Goal: Task Accomplishment & Management: Complete application form

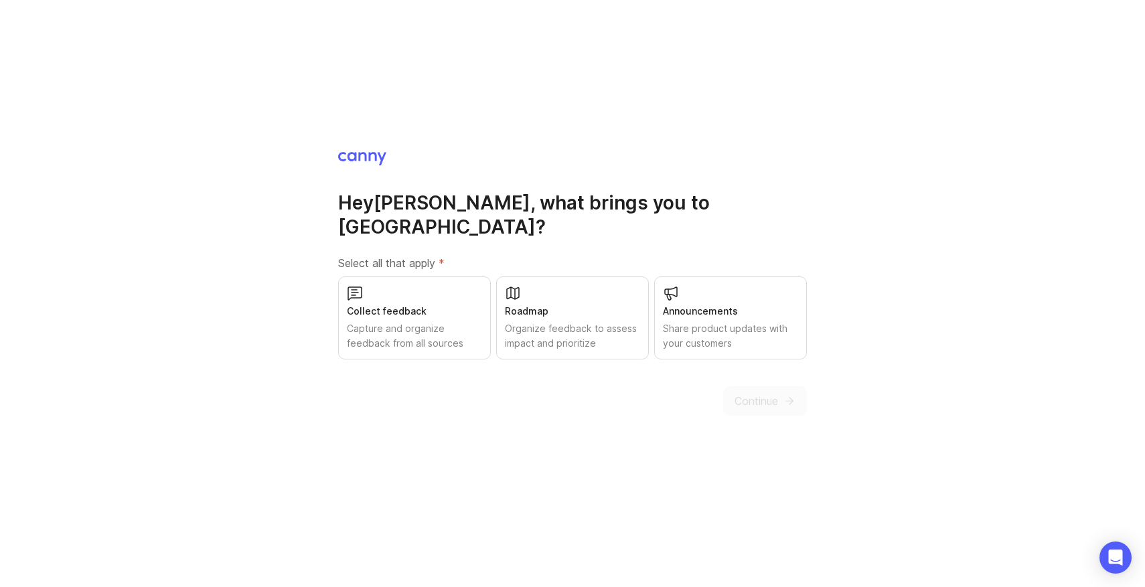
click at [427, 285] on div "Collect feedback Capture and organize feedback from all sources" at bounding box center [414, 318] width 153 height 83
click at [615, 331] on div "Organize feedback to assess impact and prioritize" at bounding box center [572, 335] width 135 height 29
click at [766, 393] on span "Continue" at bounding box center [757, 401] width 44 height 16
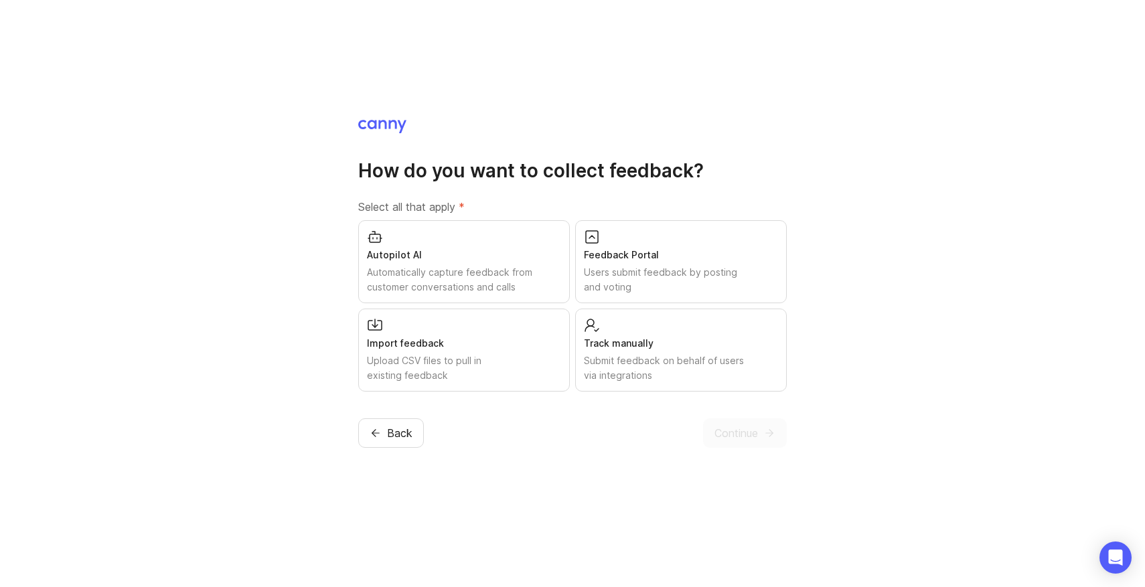
click at [662, 246] on div "Feedback Portal Users submit feedback by posting and voting" at bounding box center [681, 261] width 212 height 83
click at [725, 435] on span "Continue" at bounding box center [736, 433] width 44 height 16
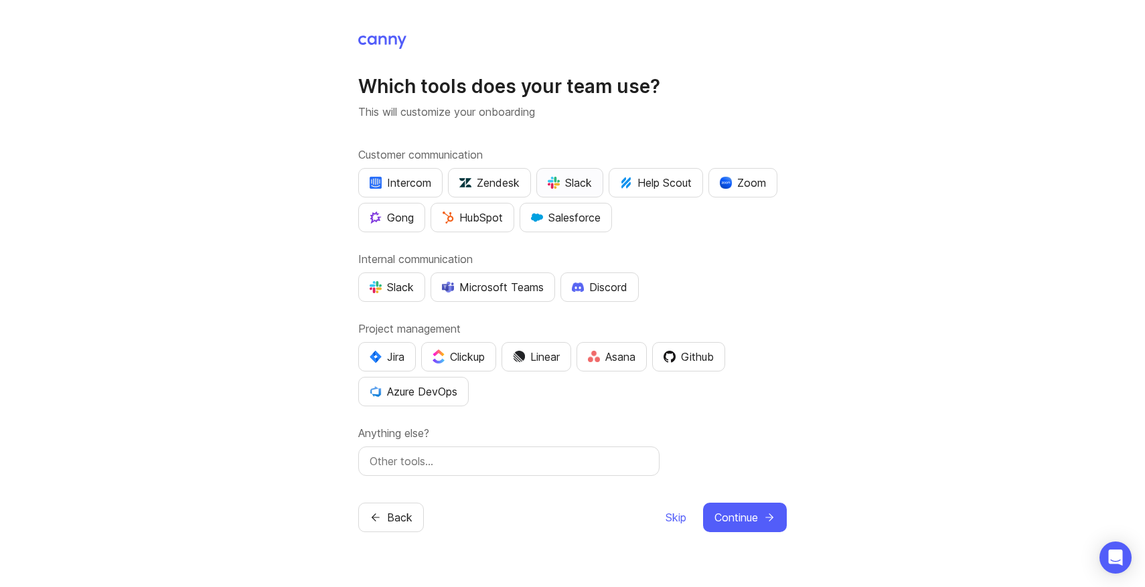
click at [555, 175] on div "Slack" at bounding box center [570, 183] width 44 height 16
click at [573, 175] on div "Slack" at bounding box center [570, 183] width 44 height 16
click at [396, 183] on div "Intercom" at bounding box center [401, 183] width 62 height 16
click at [398, 293] on div "Slack" at bounding box center [392, 287] width 44 height 16
click at [386, 361] on div "Jira" at bounding box center [387, 357] width 35 height 16
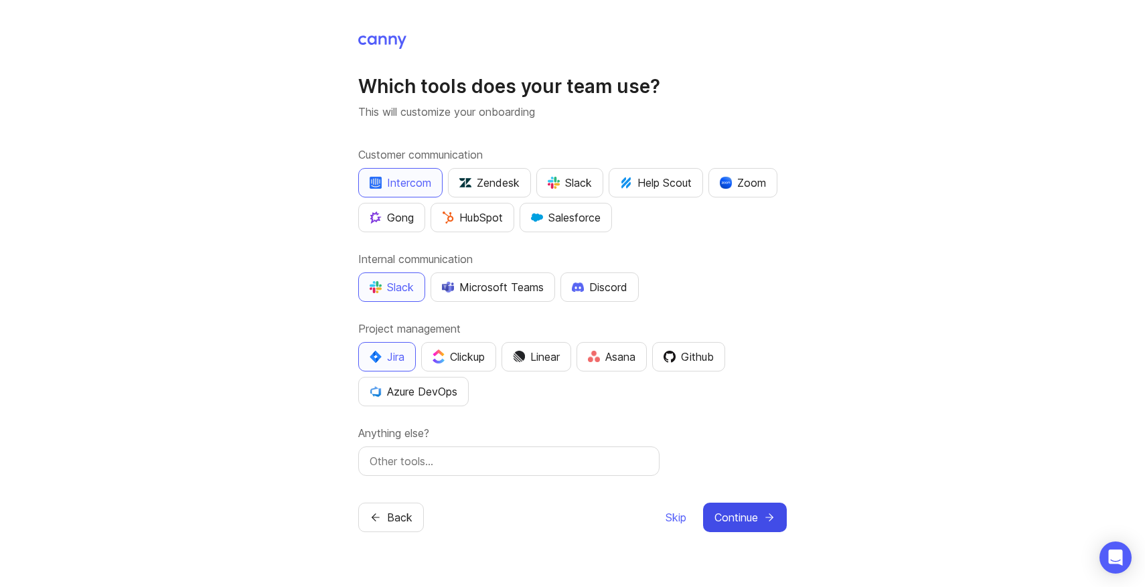
click at [732, 520] on span "Continue" at bounding box center [736, 518] width 44 height 16
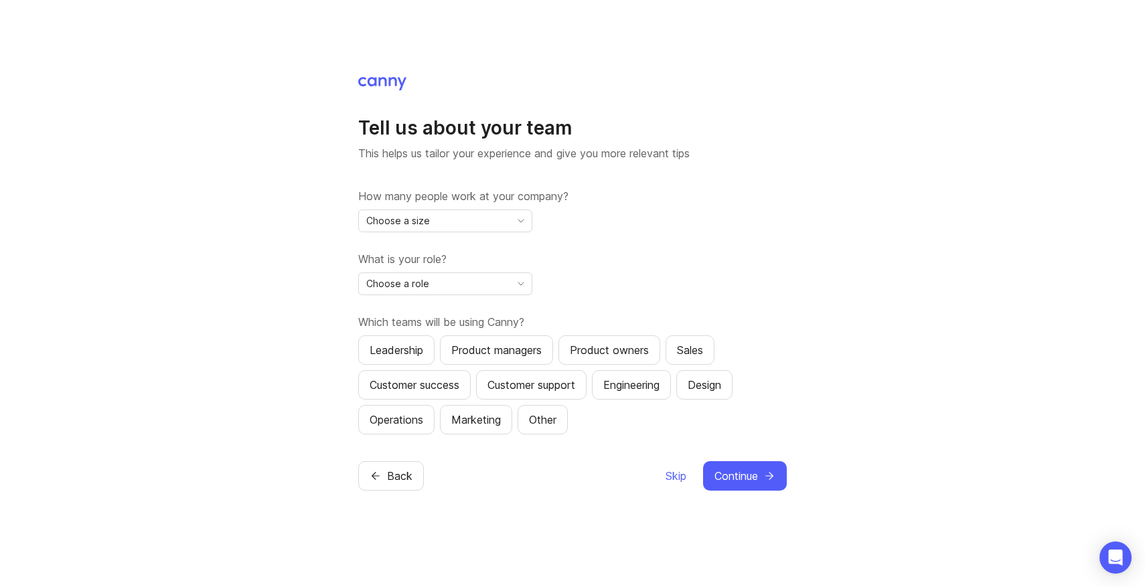
click at [475, 222] on div "Choose a size" at bounding box center [434, 220] width 151 height 21
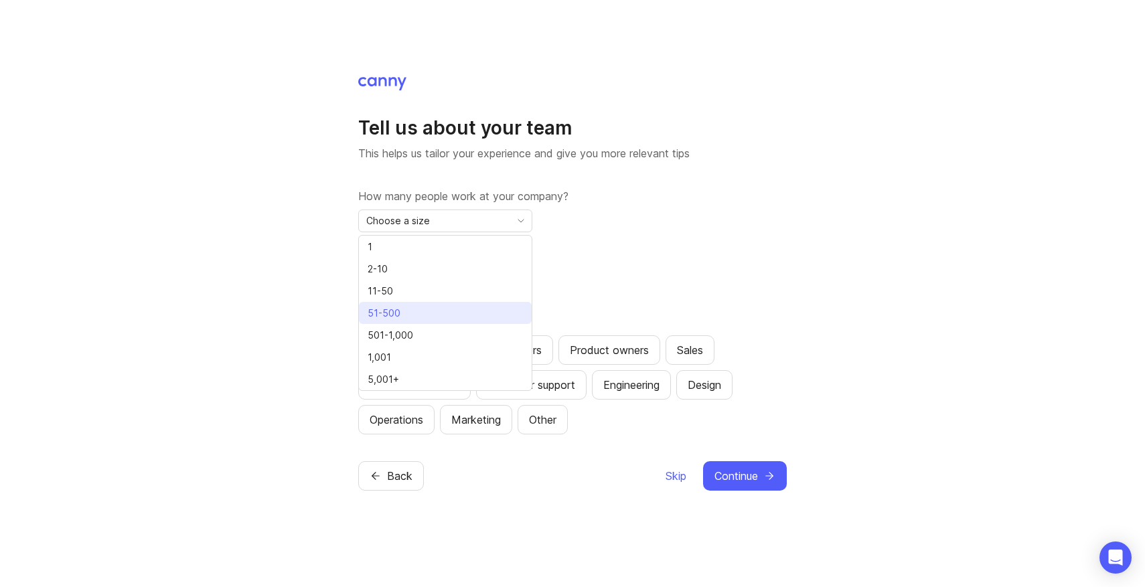
click at [438, 305] on li "51-500" at bounding box center [445, 313] width 173 height 22
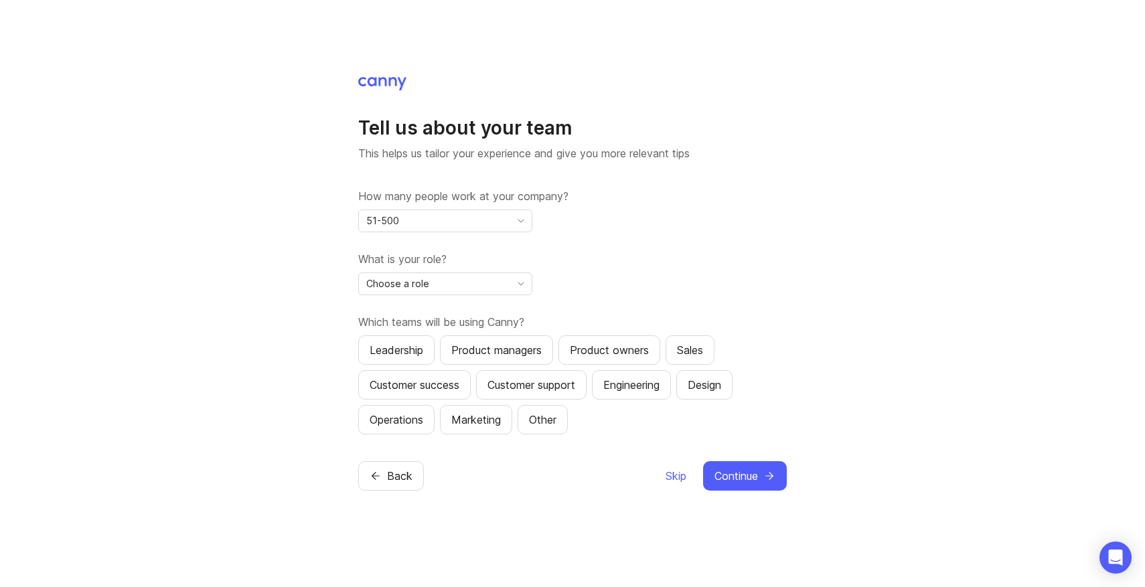
click at [449, 285] on div "Choose a role" at bounding box center [434, 283] width 151 height 21
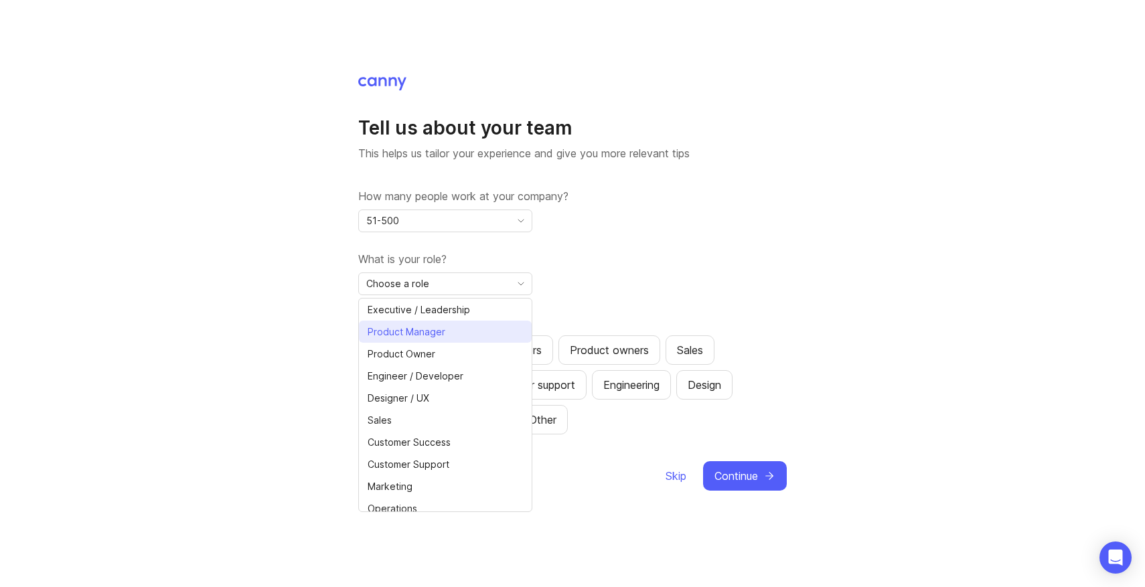
click at [442, 329] on span "Product Manager" at bounding box center [407, 332] width 78 height 15
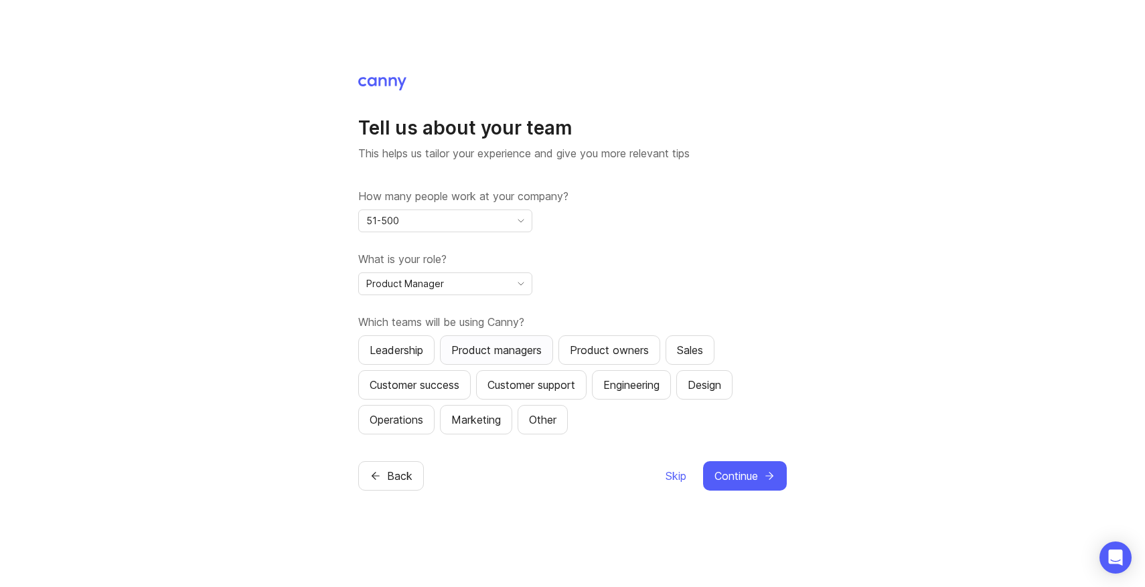
click at [475, 347] on div "Product managers" at bounding box center [496, 350] width 90 height 16
click at [516, 356] on div "Product managers" at bounding box center [496, 350] width 90 height 16
click at [520, 349] on div "Product managers" at bounding box center [496, 350] width 90 height 16
click at [739, 471] on span "Continue" at bounding box center [736, 476] width 44 height 16
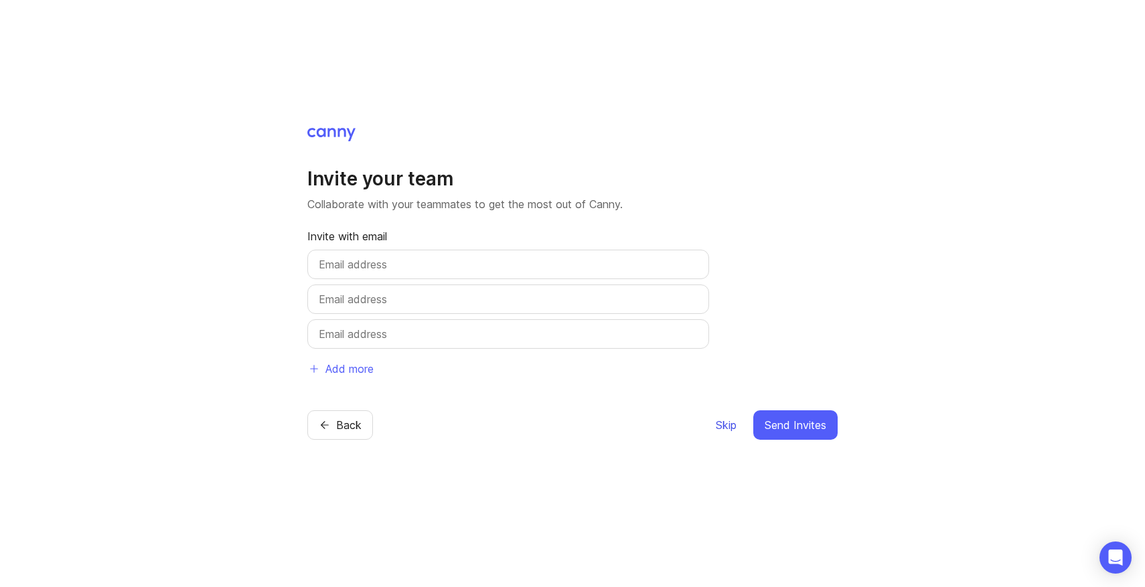
click at [725, 430] on span "Skip" at bounding box center [726, 425] width 21 height 16
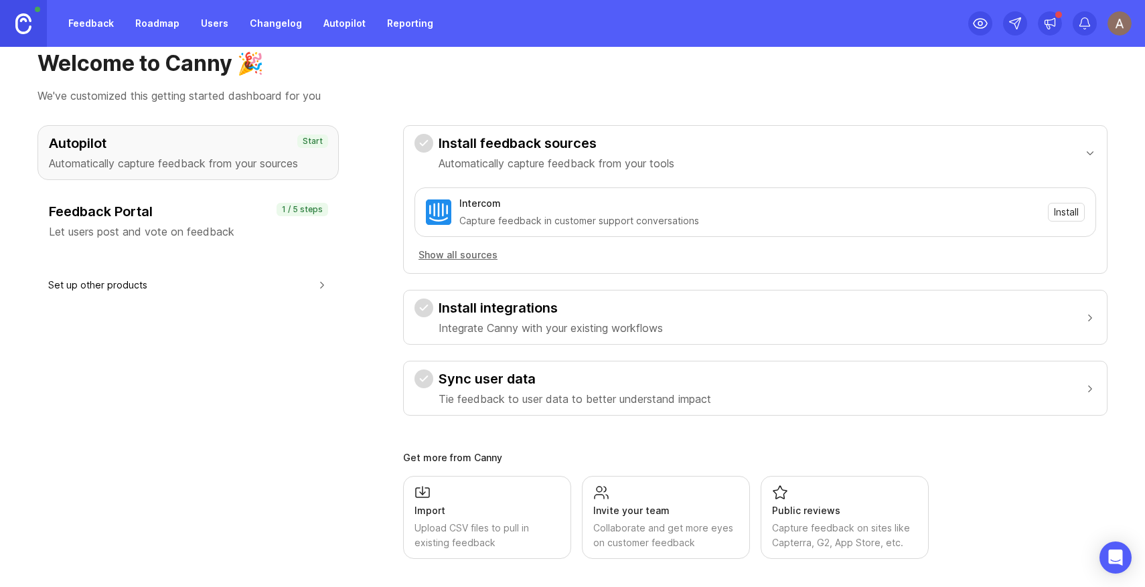
scroll to position [33, 0]
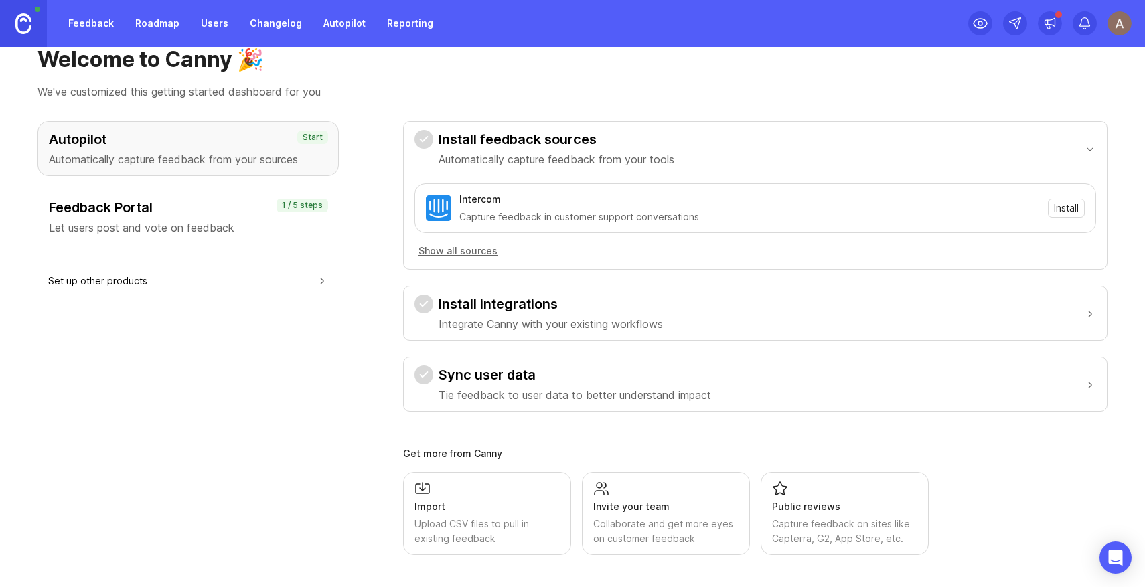
click at [236, 212] on h3 "Feedback Portal" at bounding box center [188, 207] width 279 height 19
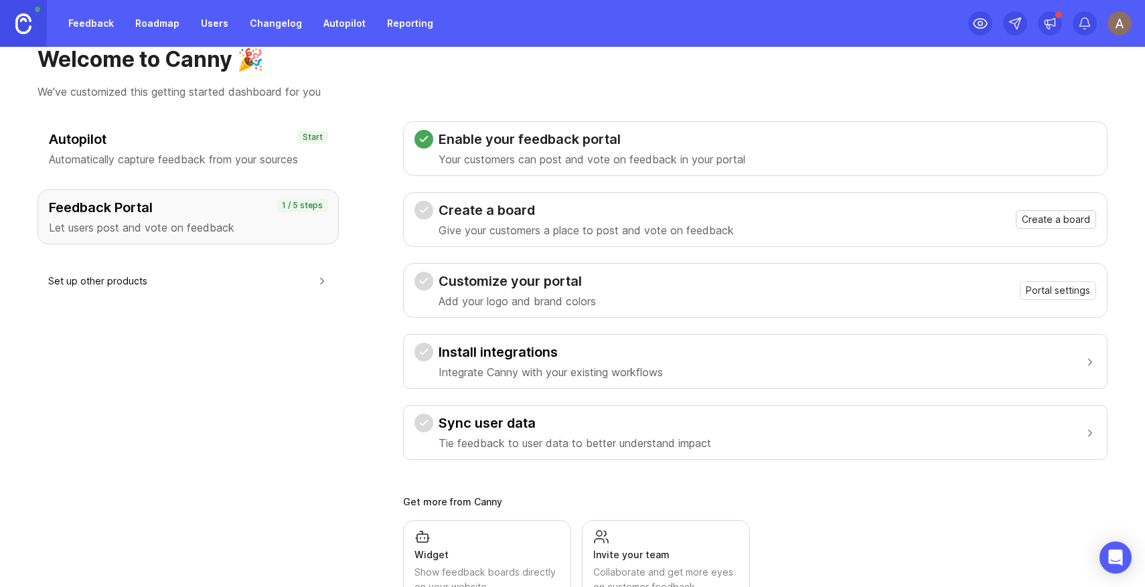
click at [1053, 221] on span "Create a board" at bounding box center [1056, 219] width 68 height 13
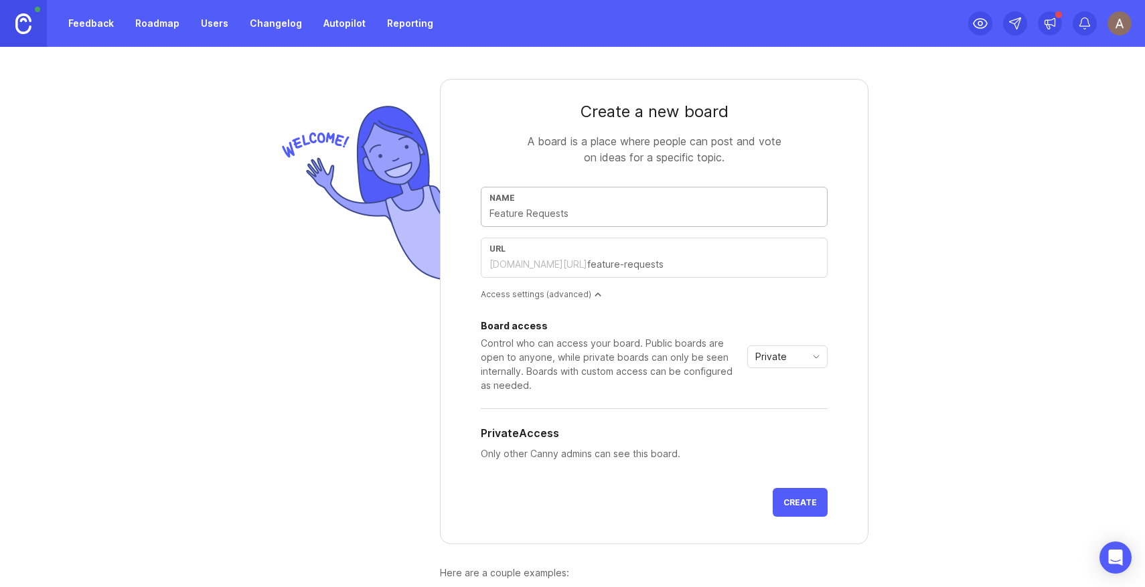
click at [613, 220] on input "text" at bounding box center [653, 213] width 329 height 15
click at [802, 361] on div "Private" at bounding box center [777, 356] width 58 height 21
click at [783, 420] on span "Custom" at bounding box center [773, 427] width 33 height 15
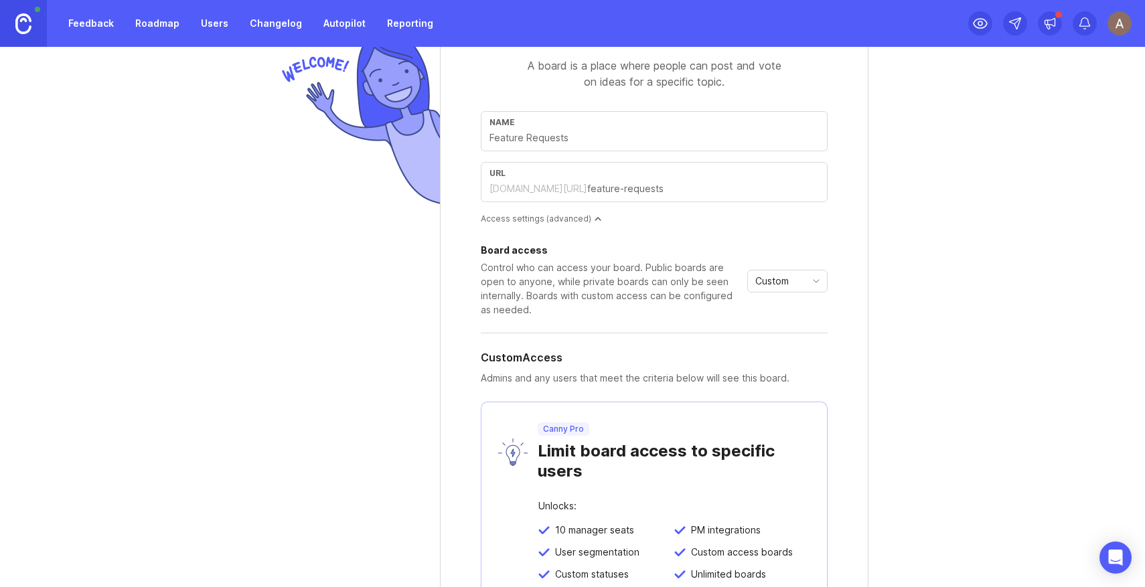
scroll to position [66, 0]
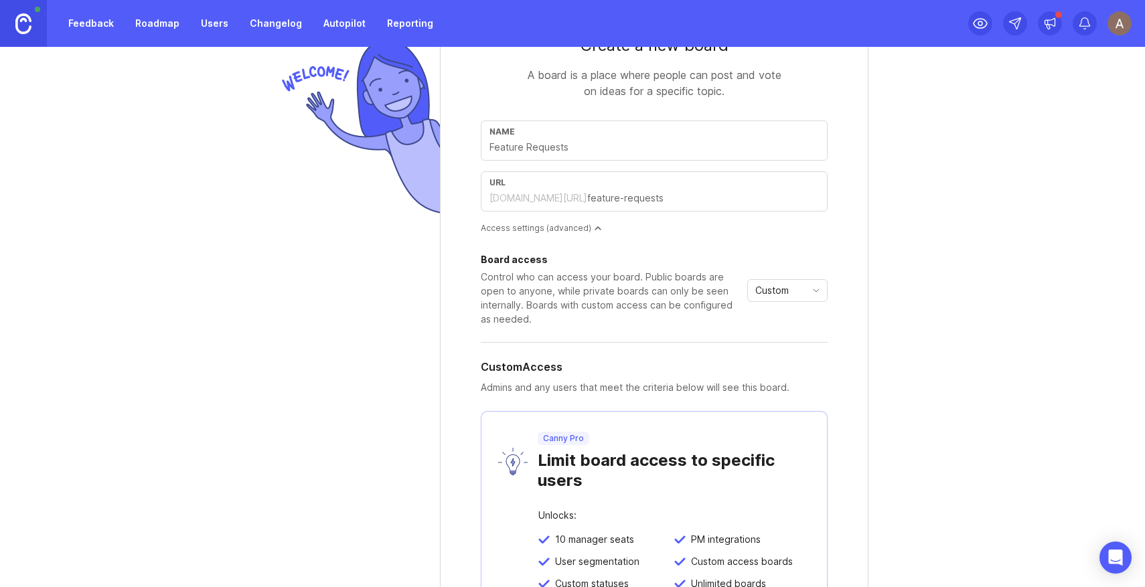
click at [783, 289] on span "Custom" at bounding box center [771, 290] width 33 height 15
click at [778, 334] on span "Public" at bounding box center [770, 338] width 27 height 15
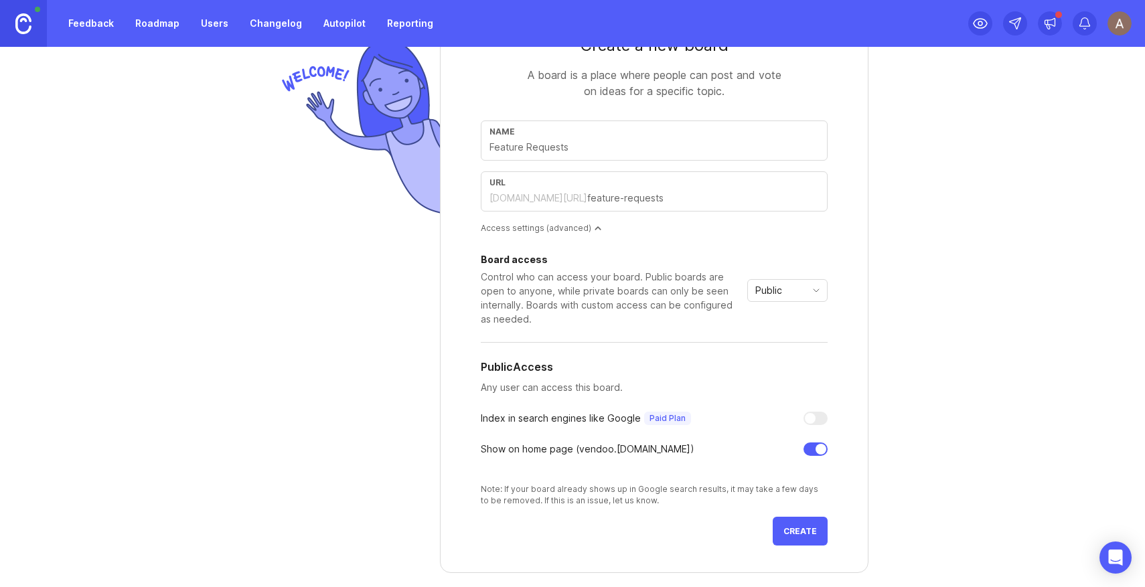
scroll to position [63, 0]
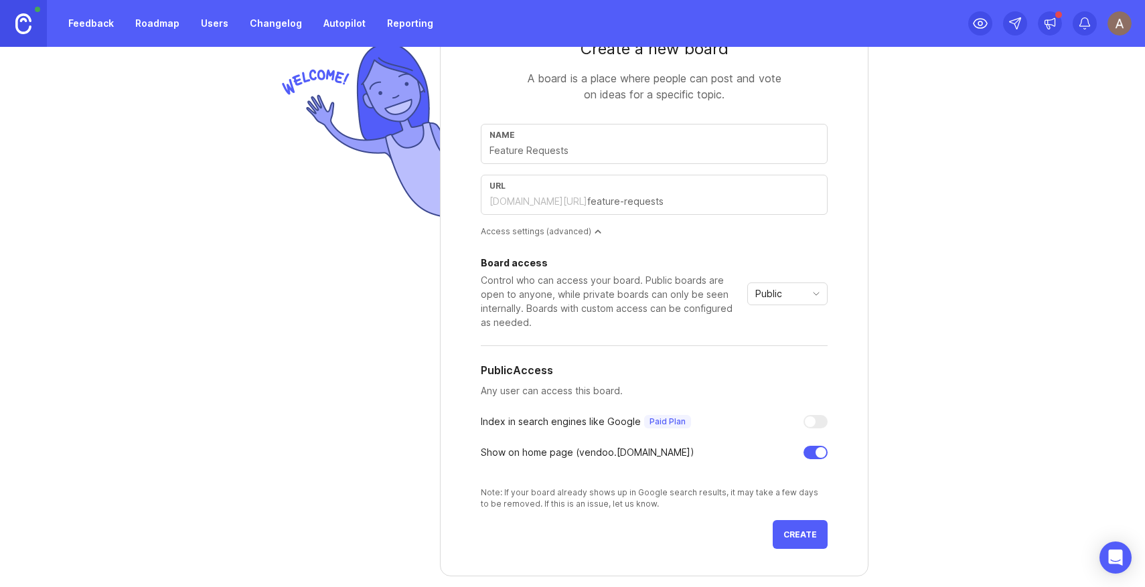
click at [808, 452] on div at bounding box center [816, 452] width 24 height 13
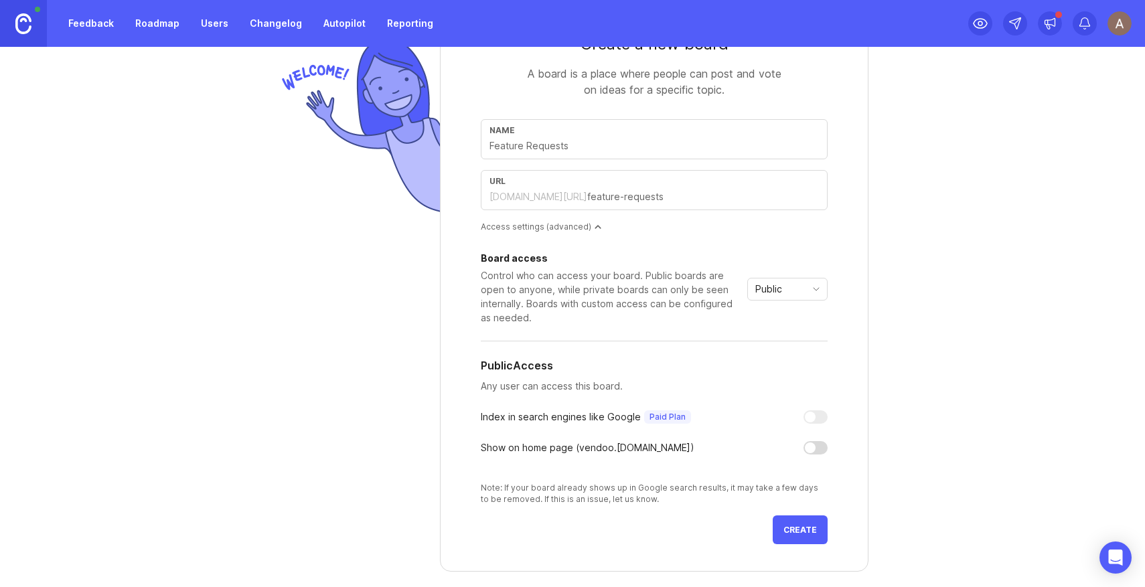
click at [774, 293] on span "Public" at bounding box center [768, 289] width 27 height 15
click at [778, 321] on span "Private" at bounding box center [772, 315] width 31 height 15
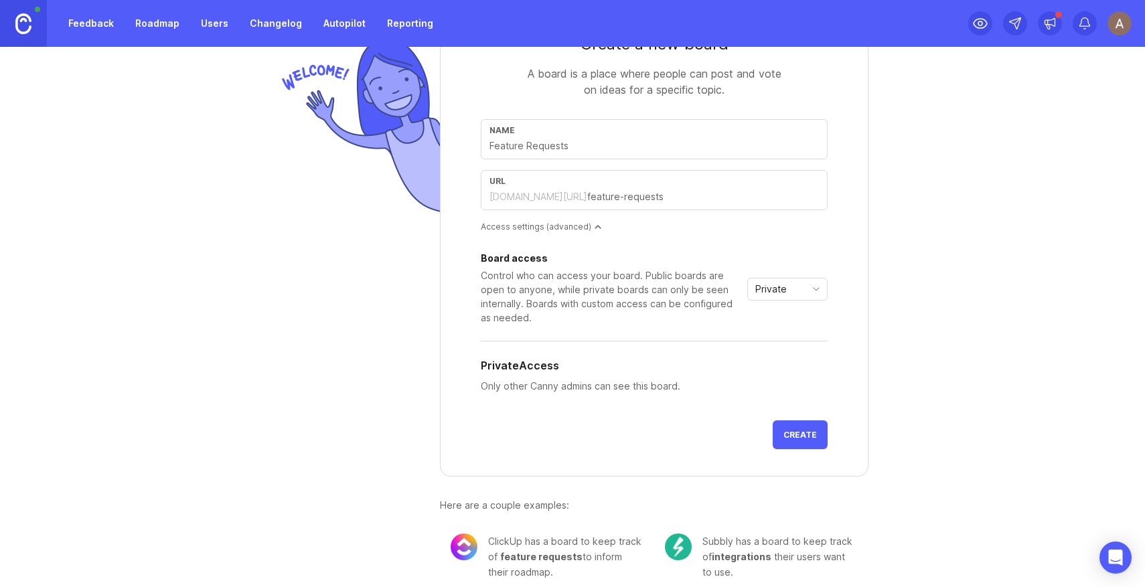
click at [796, 290] on div "Private" at bounding box center [777, 289] width 58 height 21
click at [785, 331] on span "Public" at bounding box center [773, 337] width 32 height 15
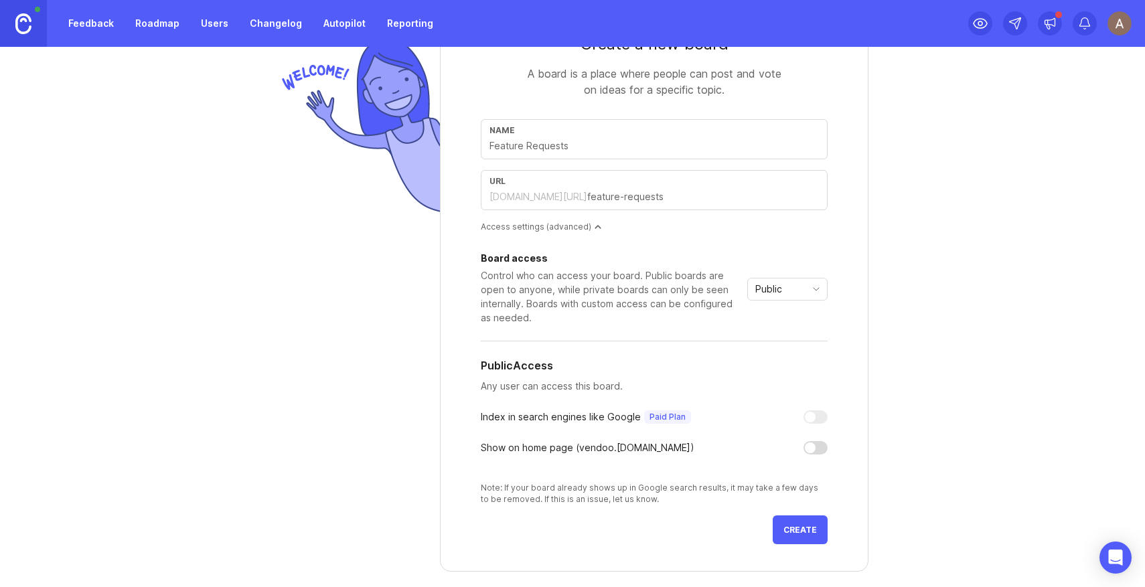
click at [797, 534] on button "Create" at bounding box center [800, 530] width 55 height 29
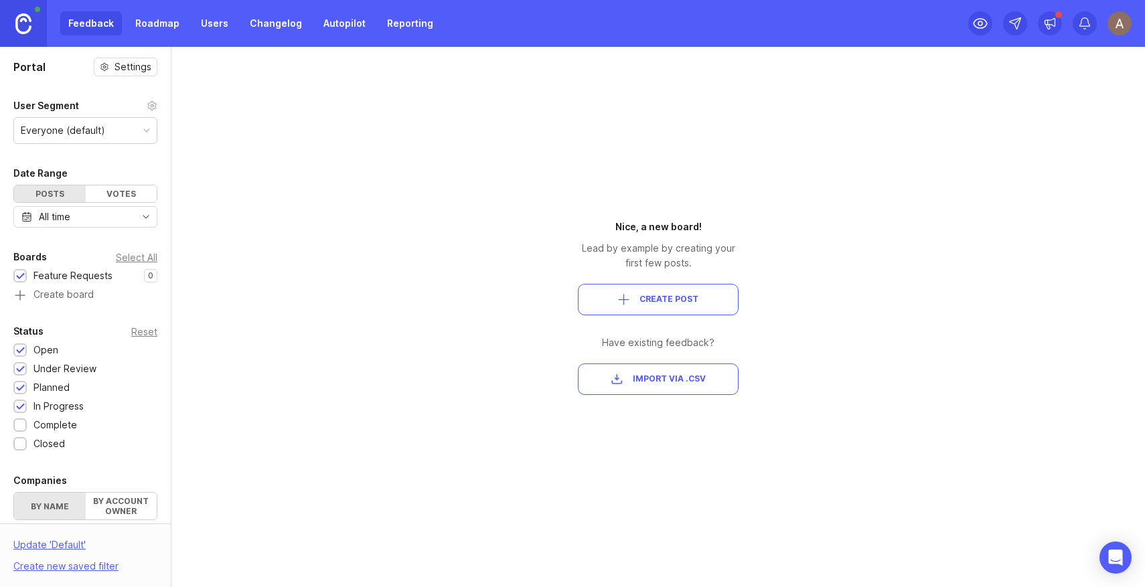
click at [121, 196] on div "Votes" at bounding box center [122, 193] width 72 height 17
click at [47, 194] on div "Posts" at bounding box center [50, 193] width 72 height 17
click at [650, 304] on span "Create Post" at bounding box center [668, 299] width 59 height 11
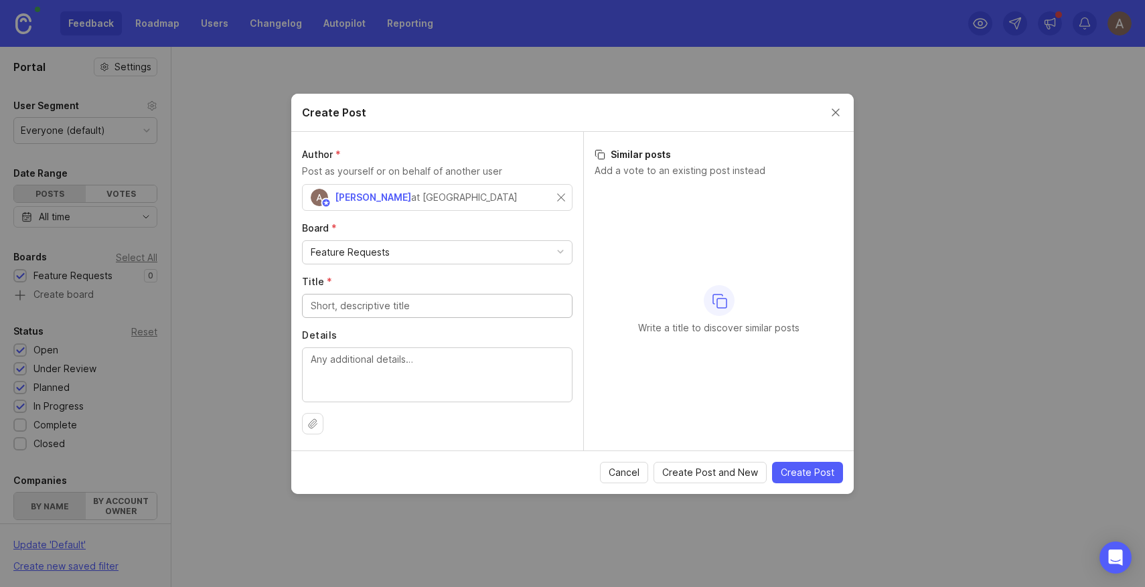
click at [397, 258] on div "Feature Requests" at bounding box center [437, 252] width 269 height 23
click at [444, 222] on label "Board *" at bounding box center [437, 228] width 271 height 13
click at [397, 306] on input "Title *" at bounding box center [437, 306] width 253 height 15
type input "Scheduled listings"
click at [802, 480] on button "Create Post" at bounding box center [807, 472] width 71 height 21
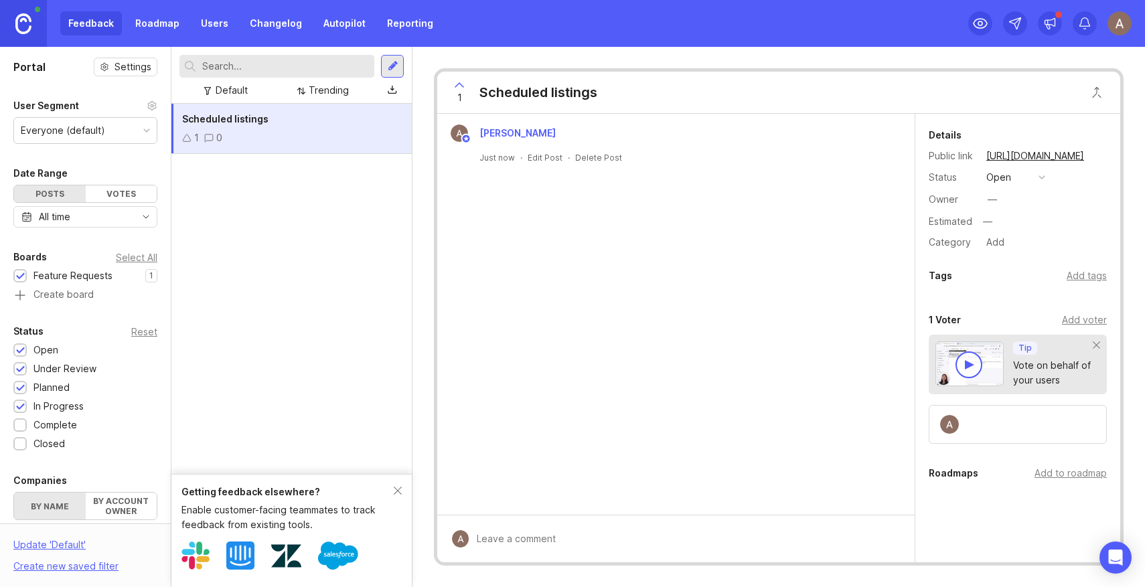
click at [461, 86] on icon at bounding box center [459, 85] width 16 height 16
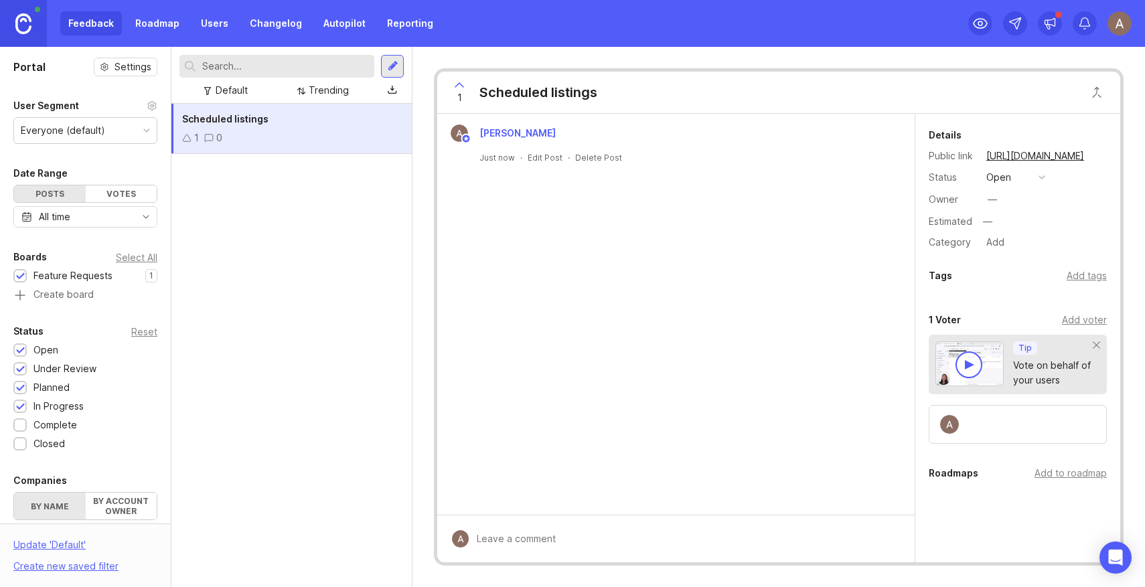
click at [102, 27] on div "Feedback Roadmap Users Changelog Autopilot Reporting" at bounding box center [250, 23] width 381 height 24
click at [135, 133] on div "Everyone (default)" at bounding box center [85, 130] width 143 height 25
click at [236, 240] on div "Scheduled listings 1 0" at bounding box center [291, 345] width 240 height 483
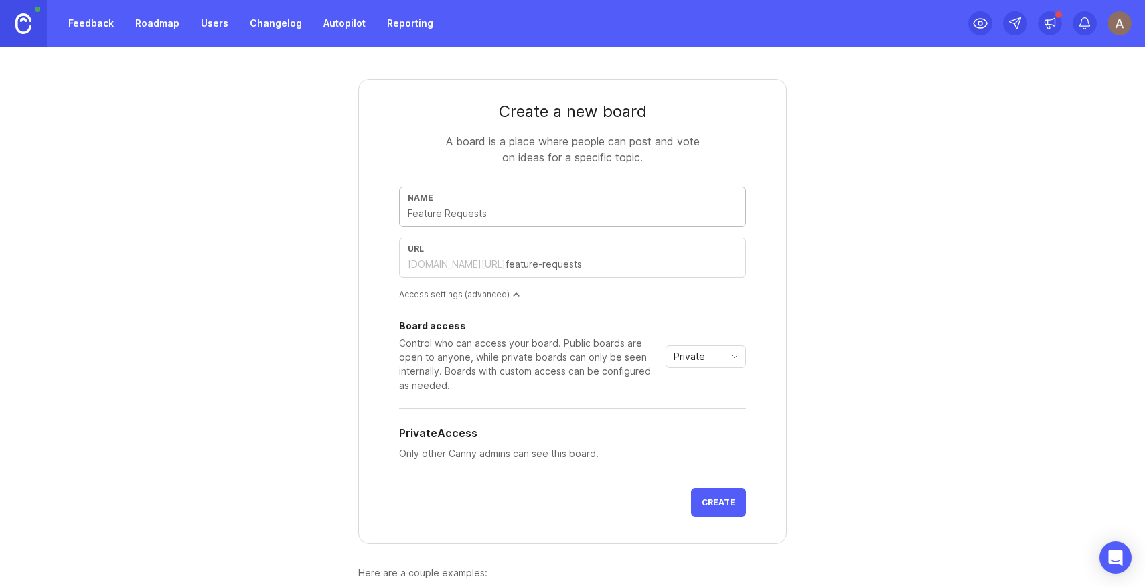
click at [710, 356] on div "Private" at bounding box center [695, 356] width 58 height 21
click at [700, 404] on span "Public" at bounding box center [688, 405] width 27 height 15
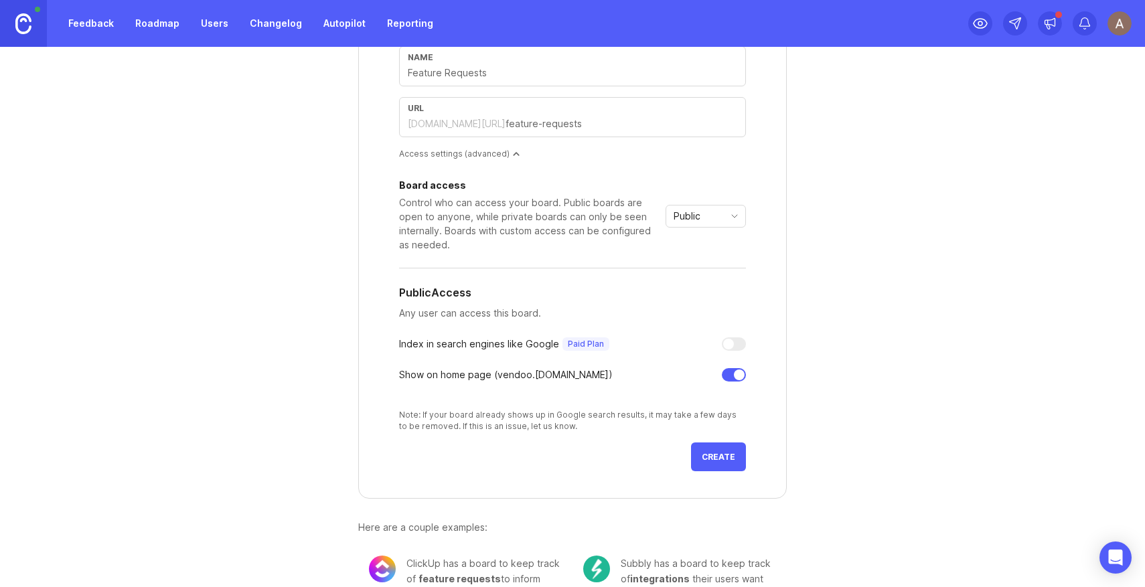
scroll to position [176, 0]
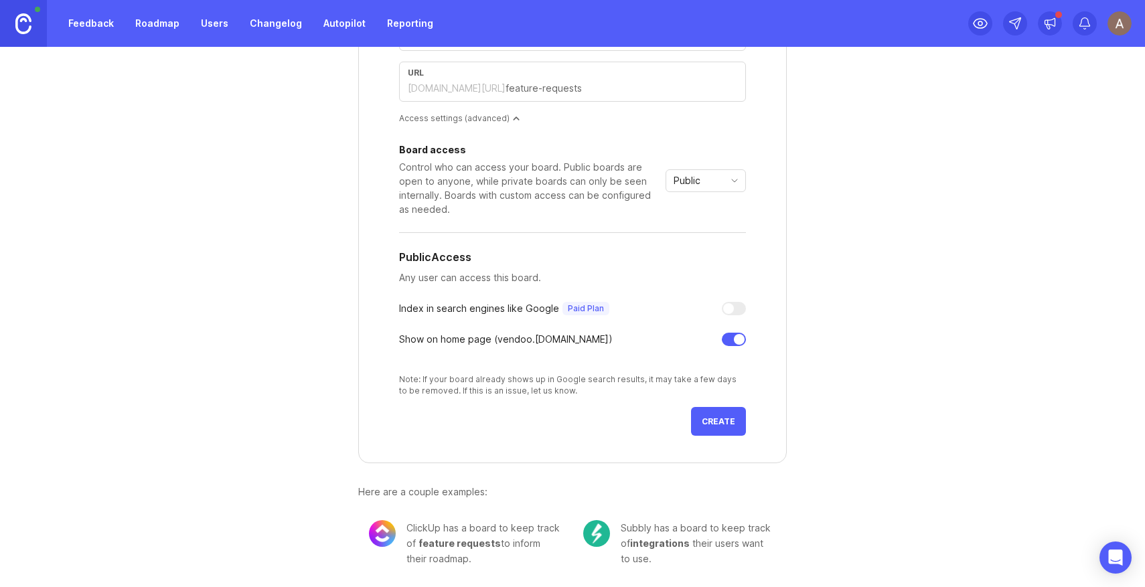
click at [711, 427] on button "Create" at bounding box center [718, 421] width 55 height 29
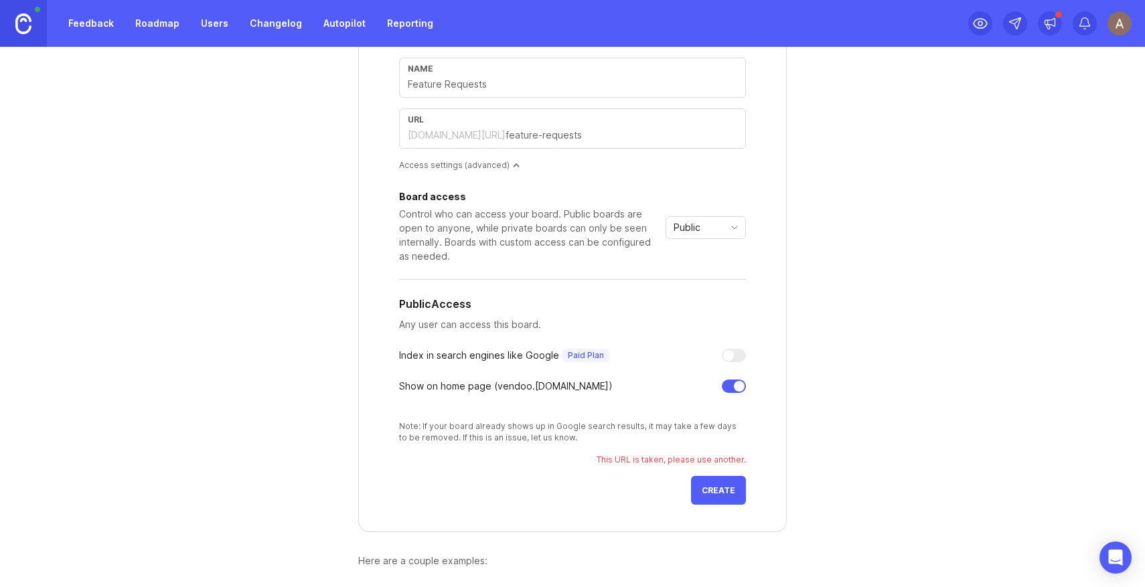
scroll to position [116, 0]
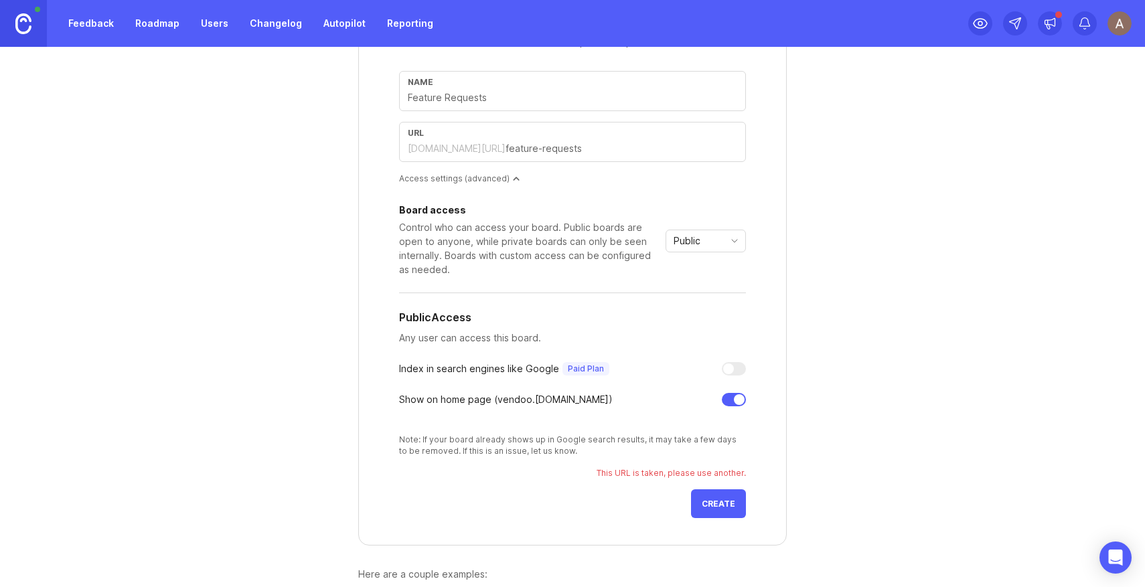
click at [492, 94] on input "text" at bounding box center [572, 97] width 329 height 15
type input "V"
type input "v"
type input "Ve"
type input "ve"
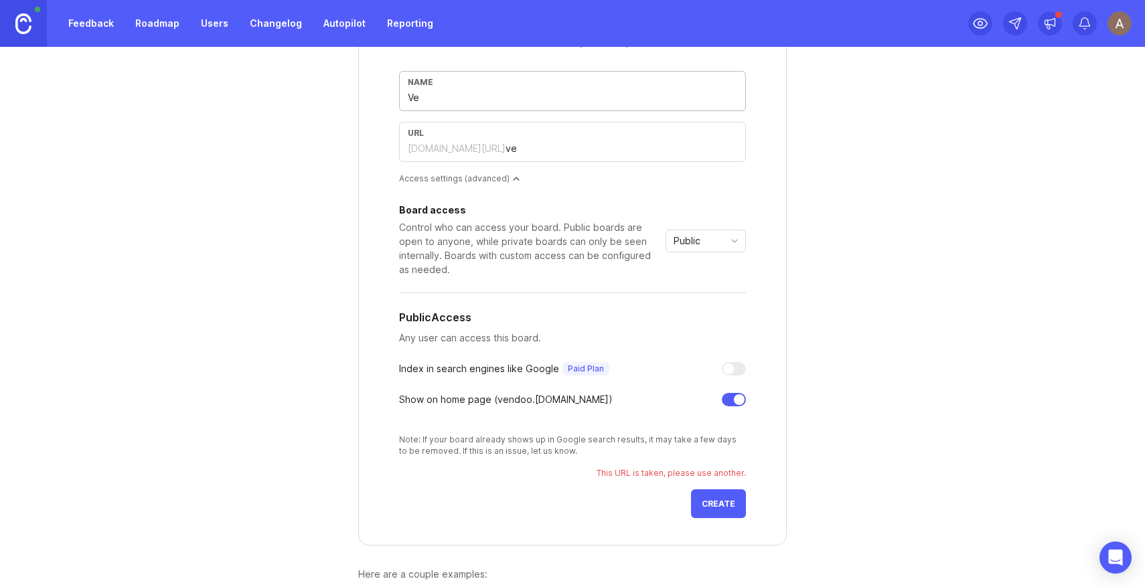
type input "Ven"
type input "ven"
type input "Vend"
type input "vend"
type input "Vendo"
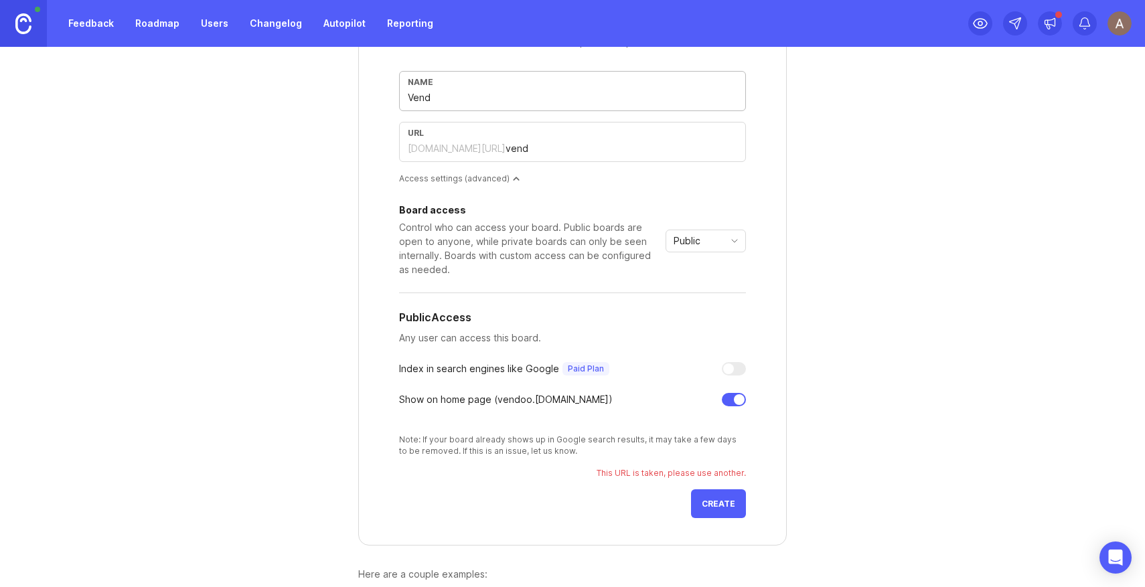
type input "vendo"
type input "Vendoo"
type input "vendoo"
type input "Vendo"
type input "vendo"
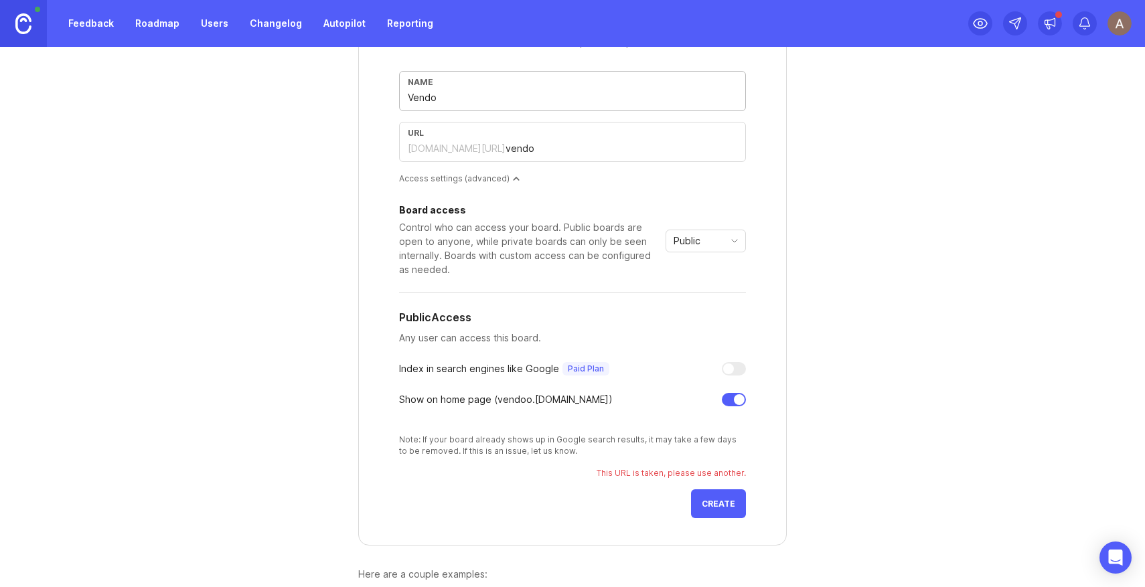
type input "Vend"
type input "vend"
type input "Ven"
type input "ven"
type input "Ve"
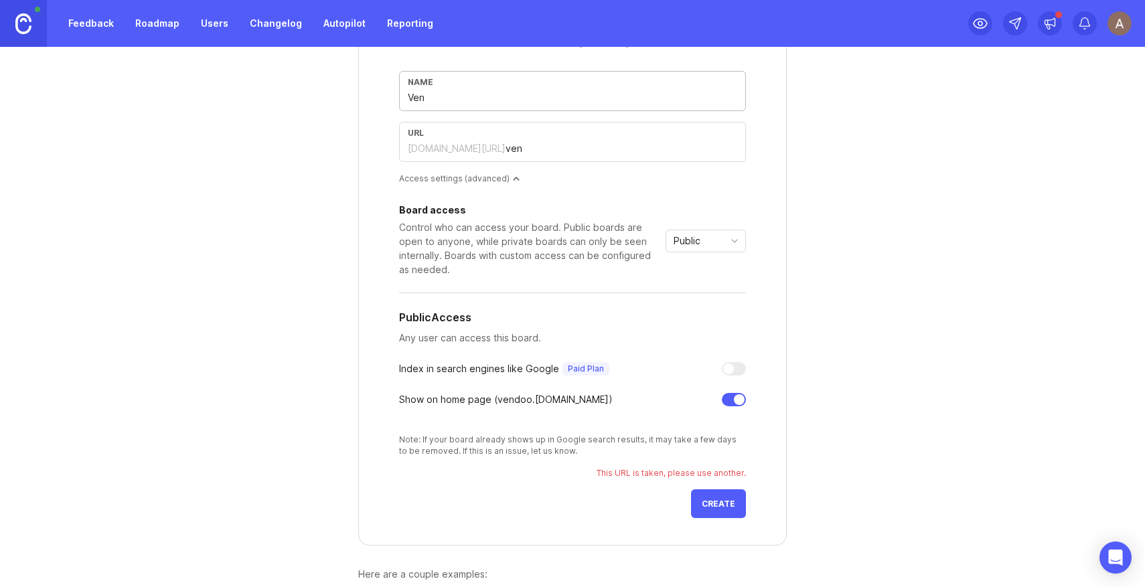
type input "ve"
type input "V"
type input "v"
type input "V"
type input "v"
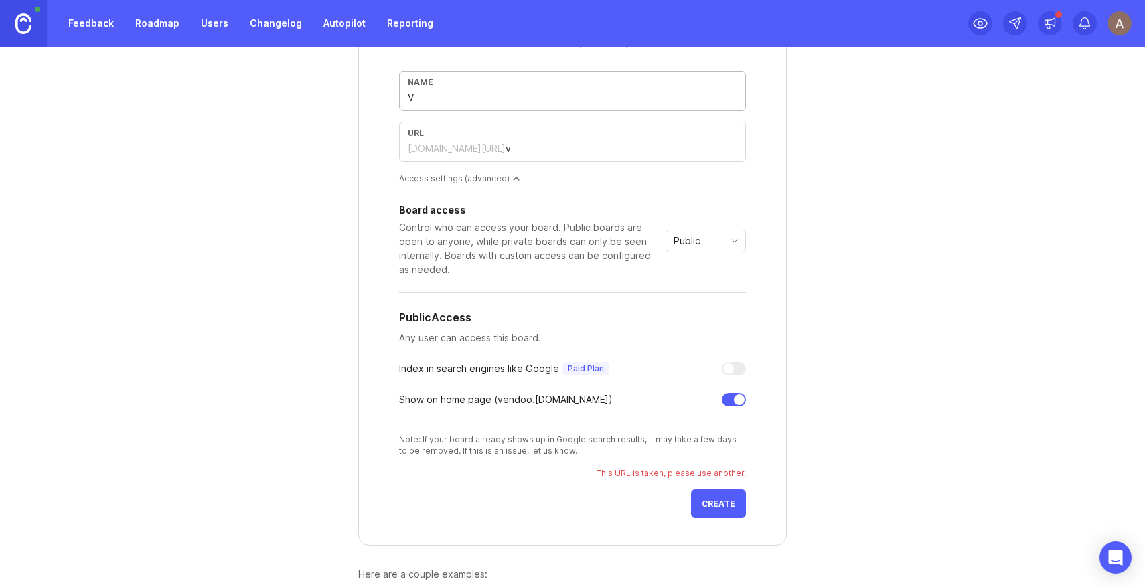
type input "Vo"
type input "vo"
type input "Vot"
type input "vot"
type input "Vote"
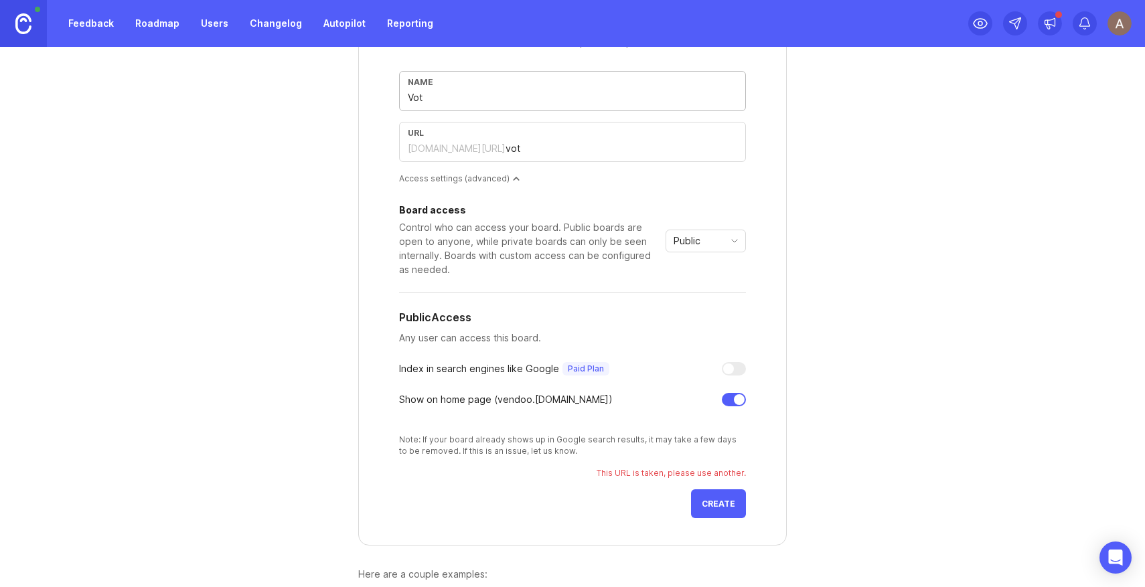
type input "vote"
type input "Vote f"
type input "vote-f"
type input "Vote fo"
type input "vote-fo"
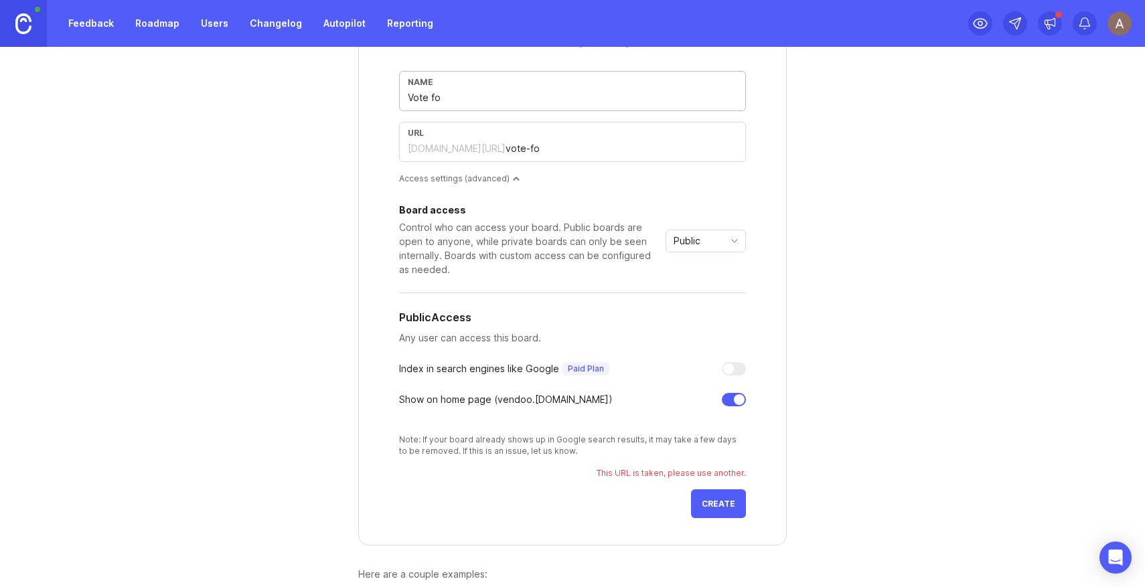
type input "Vote for"
type input "vote-for"
type input "Vote for y"
type input "vote-for-y"
type input "Vote for yo"
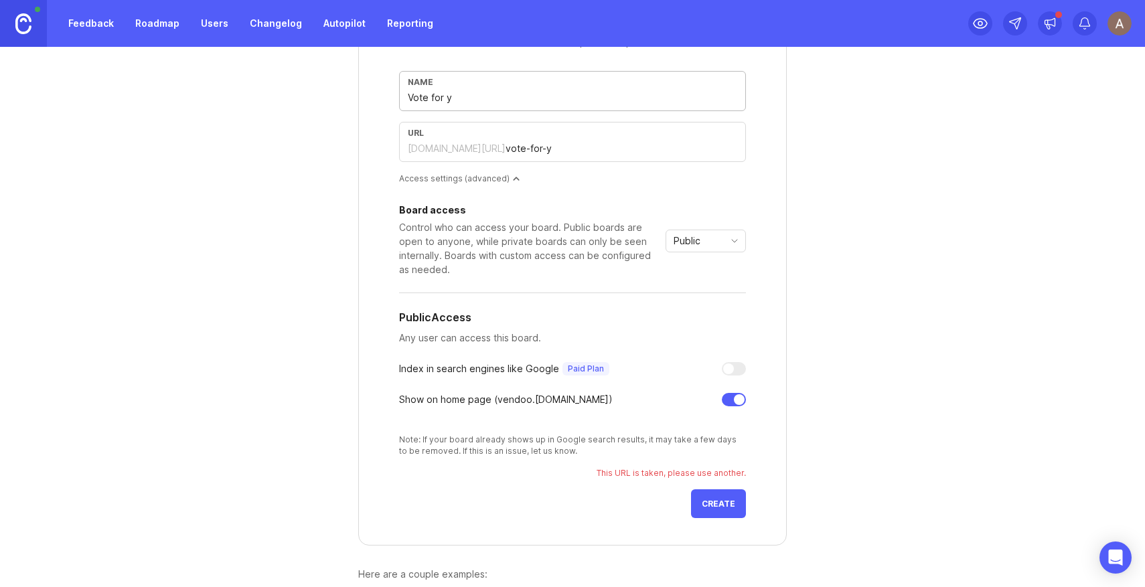
type input "vote-for-yo"
type input "Vote for you"
type input "vote-for-you"
type input "Vote for your"
type input "vote-for-your"
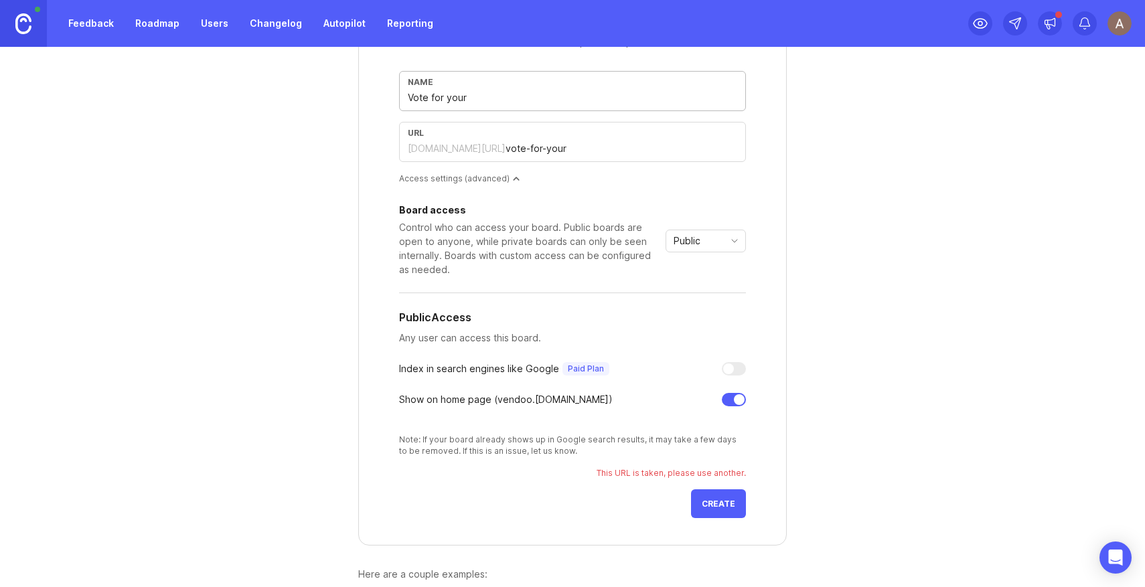
type input "Vote for your f"
type input "vote-for-your-f"
type input "Vote for your fe"
type input "vote-for-your-fe"
type input "Vote for your fea"
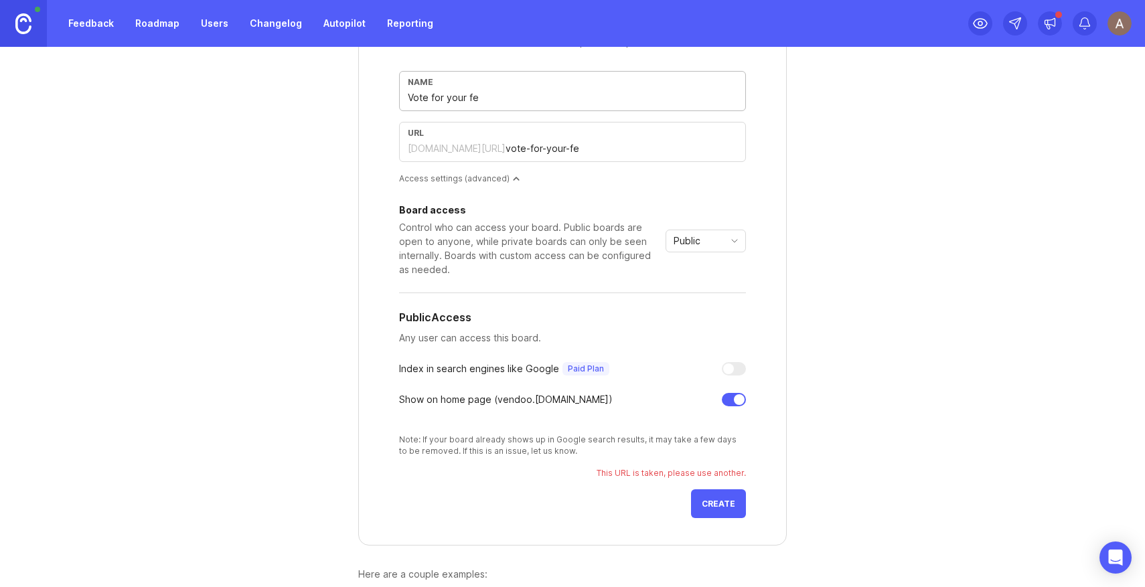
type input "vote-for-your-fea"
type input "Vote for your feat"
type input "vote-for-your-feat"
type input "Vote for your featu"
type input "vote-for-your-featu"
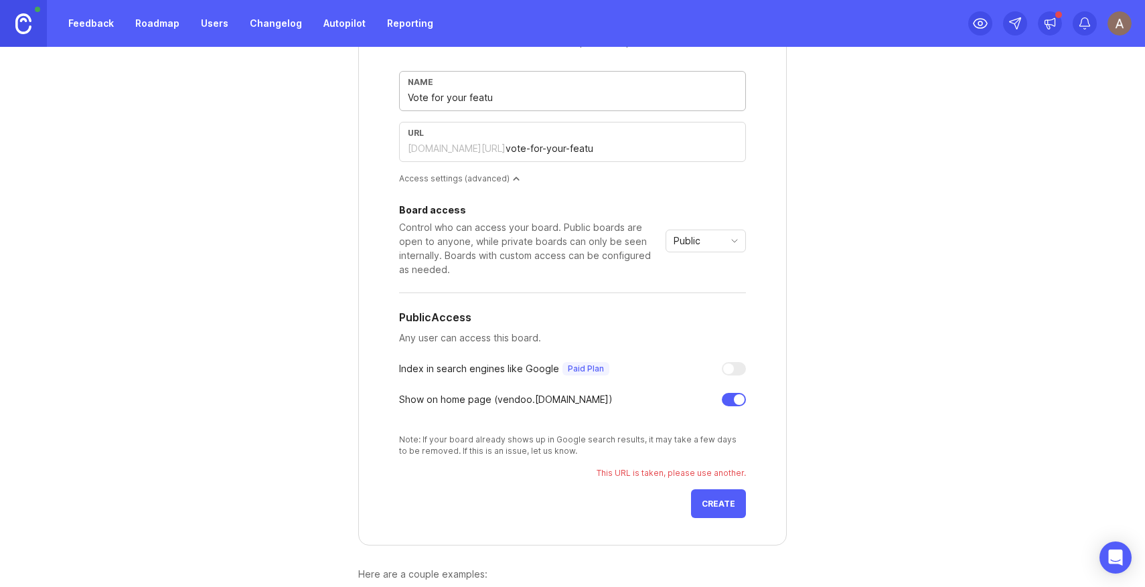
type input "Vote for your featur"
type input "vote-for-your-featur"
type input "Vote for your featu"
type input "vote-for-your-featu"
type input "Vote for your feat"
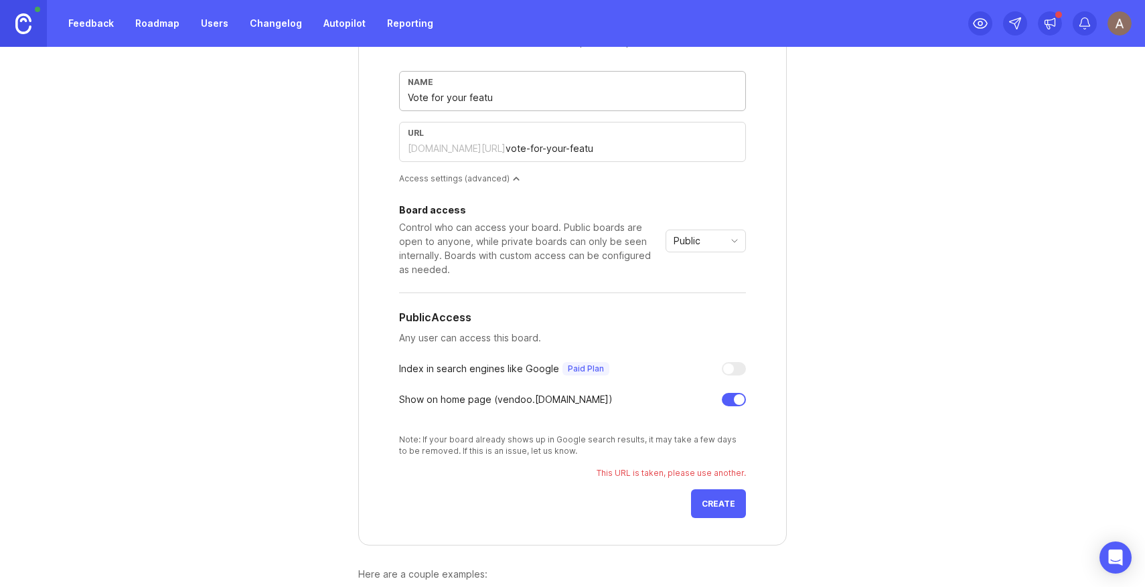
type input "vote-for-your-feat"
type input "Vote for your fea"
type input "vote-for-your-fea"
type input "Vote for your fe"
type input "vote-for-your-fe"
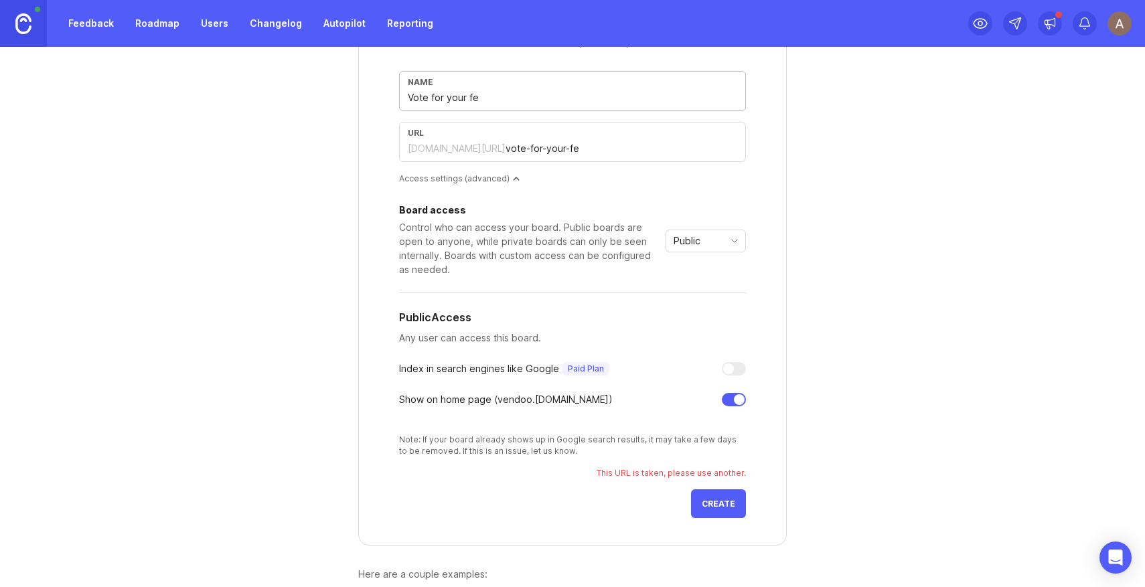
type input "Vote for your f"
type input "vote-for-your-f"
type input "Vote for your"
type input "vote-for-your"
type input "Vote for you"
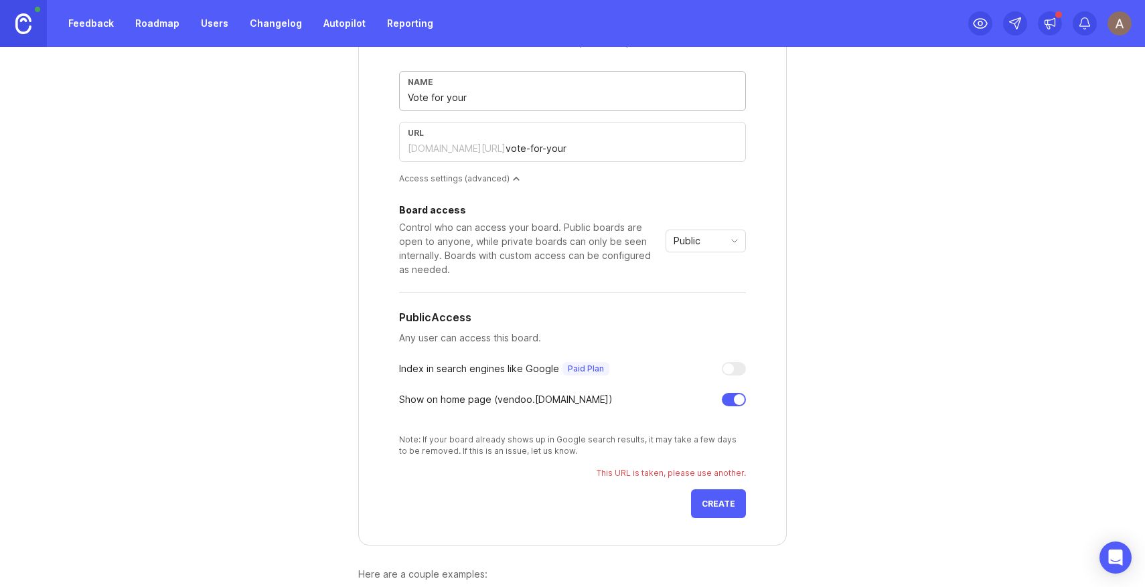
type input "vote-for-you"
type input "Vote for yo"
type input "vote-for-yo"
type input "Vote for y"
type input "vote-for-y"
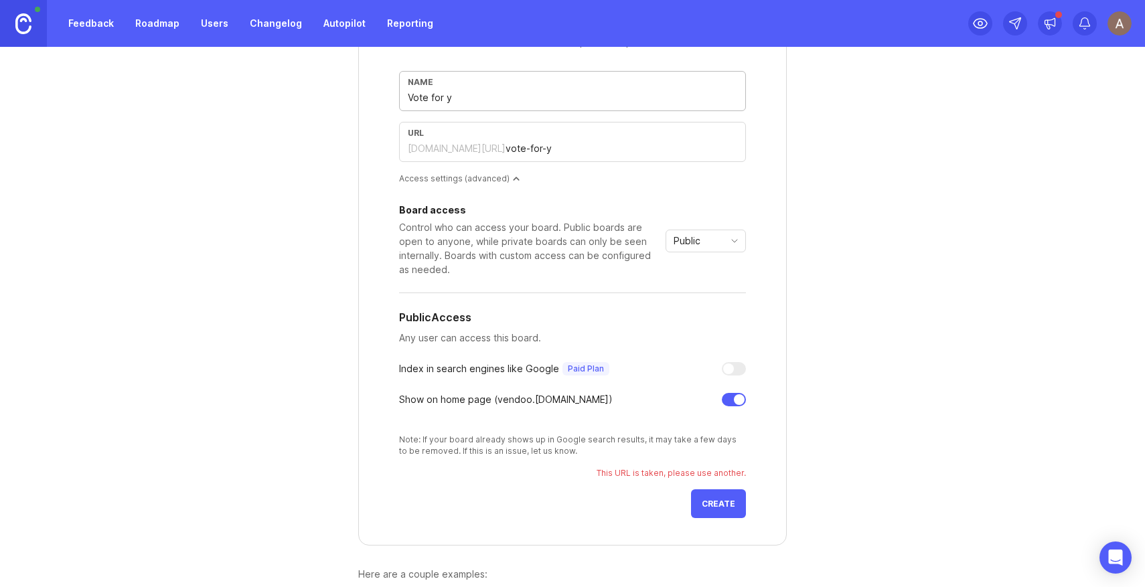
type input "Vote for"
type input "vote-for"
type input "Vote for o"
type input "vote-for-o"
type input "Vote for ou"
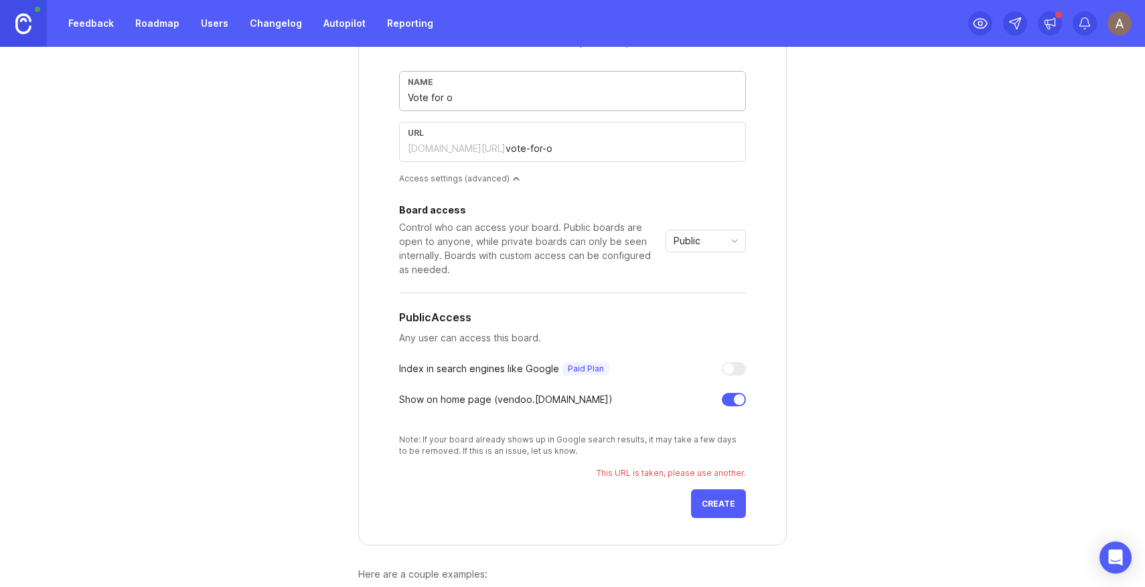
type input "vote-for-ou"
type input "Vote for our"
type input "vote-for-our"
type input "Vote for our n"
type input "vote-for-our-n"
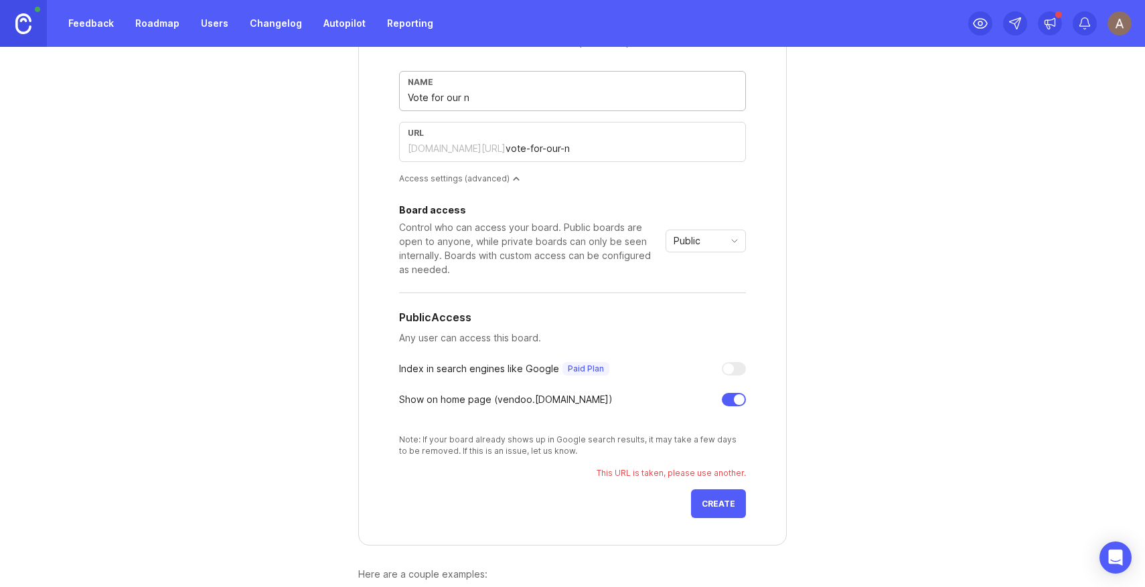
type input "Vote for our ne"
type input "vote-for-our-ne"
type input "Vote for our nex"
type input "vote-for-our-nex"
type input "Vote for our next"
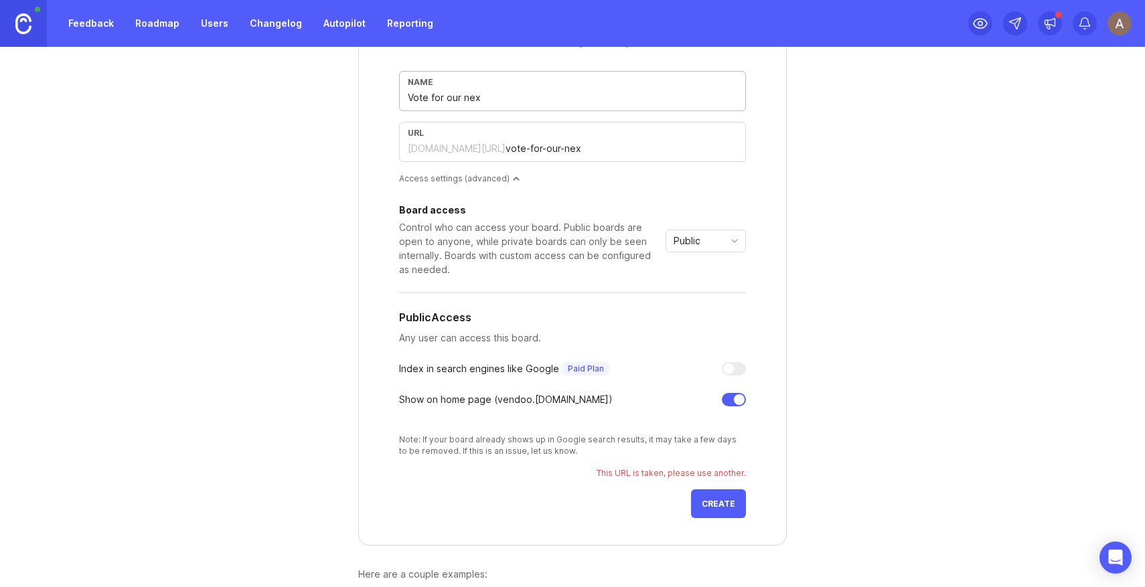
type input "vote-for-our-next"
type input "Vote for our next f"
type input "vote-for-our-next-f"
type input "Vote for our next fe"
type input "vote-for-our-next-fe"
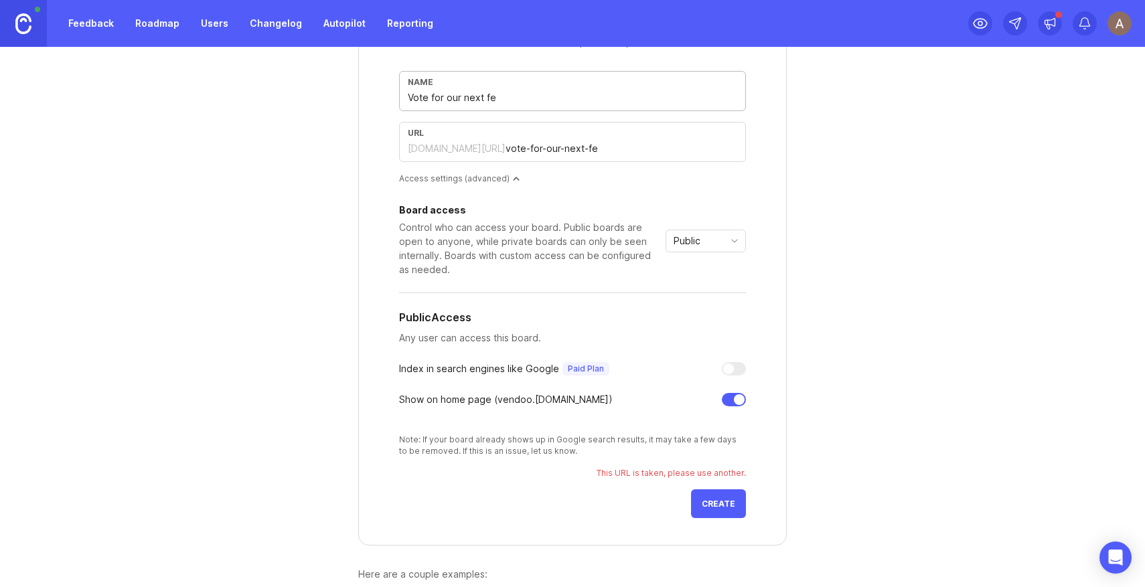
type input "Vote for our next fea"
type input "vote-for-our-next-fea"
type input "Vote for our next feat"
type input "vote-for-our-next-feat"
type input "Vote for our next featu"
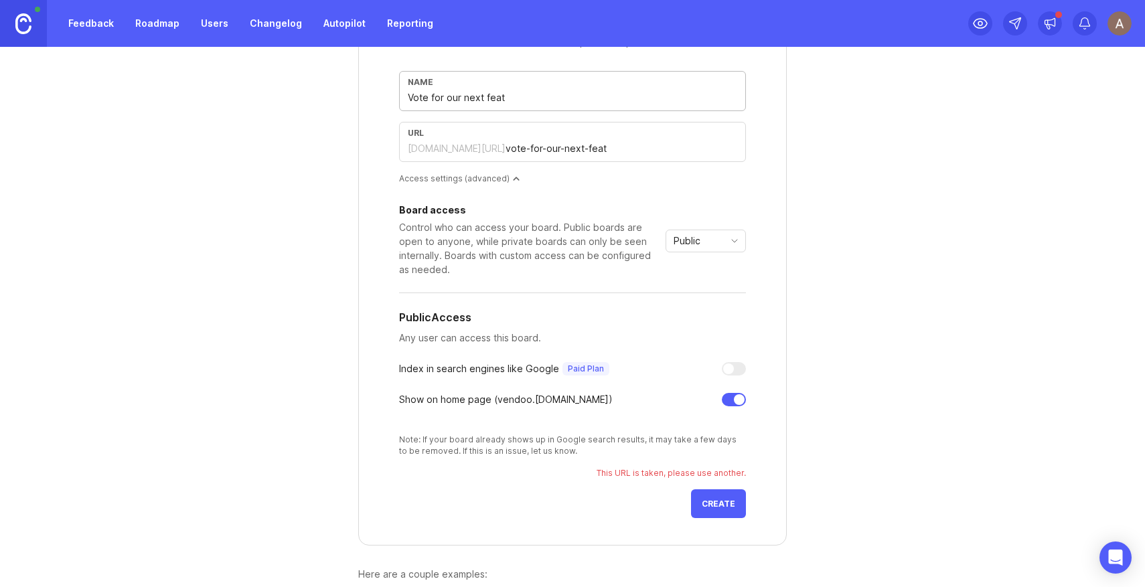
type input "vote-for-our-next-featu"
type input "Vote for our next featur"
type input "vote-for-our-next-featur"
type input "Vote for our next feature"
type input "vote-for-our-next-feature"
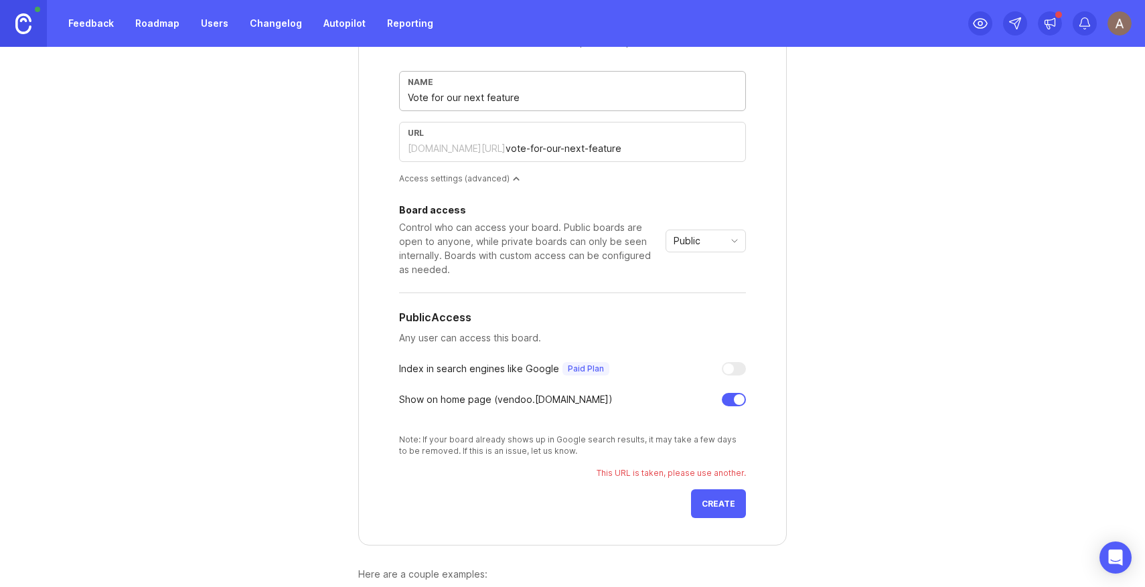
type input "Vote for our next feature"
click at [765, 173] on form "Create a new board A board is a place where people can post and vote on ideas f…" at bounding box center [572, 254] width 429 height 583
click at [724, 504] on span "Create" at bounding box center [718, 504] width 33 height 10
